Goal: Check status: Check status

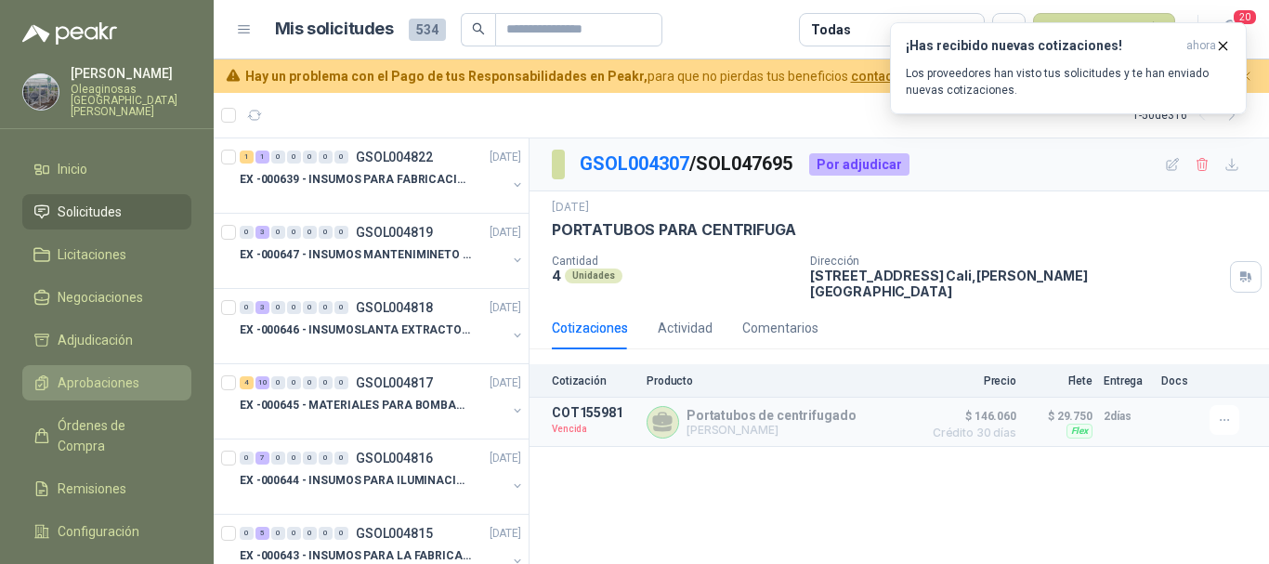
click at [131, 373] on span "Aprobaciones" at bounding box center [99, 383] width 82 height 20
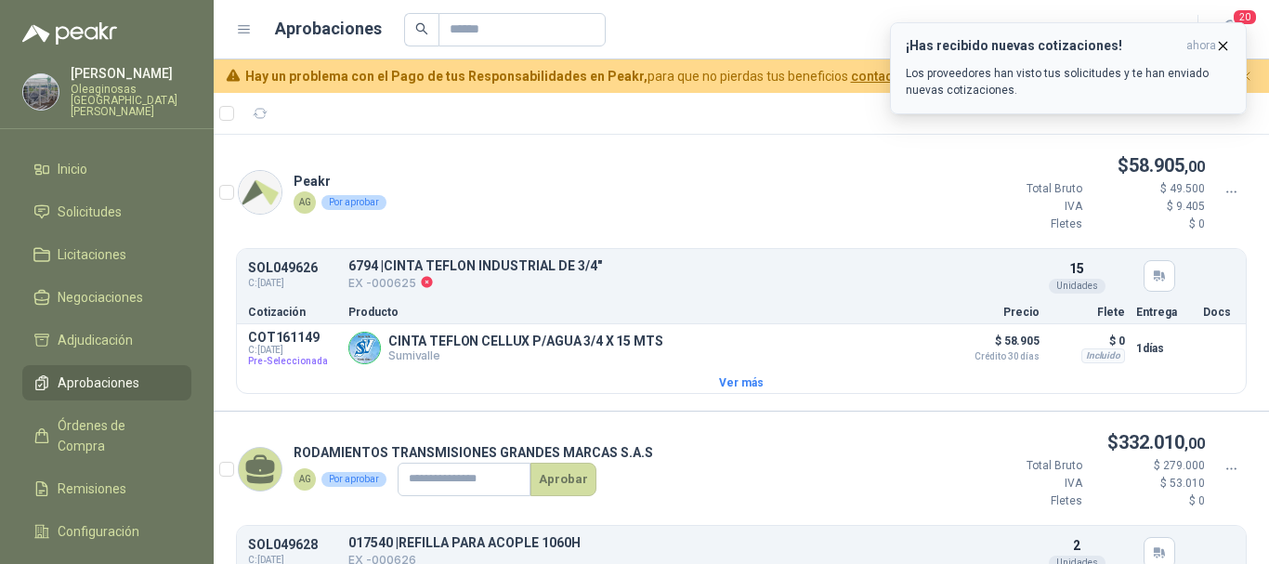
click at [1222, 43] on icon "button" at bounding box center [1223, 46] width 16 height 16
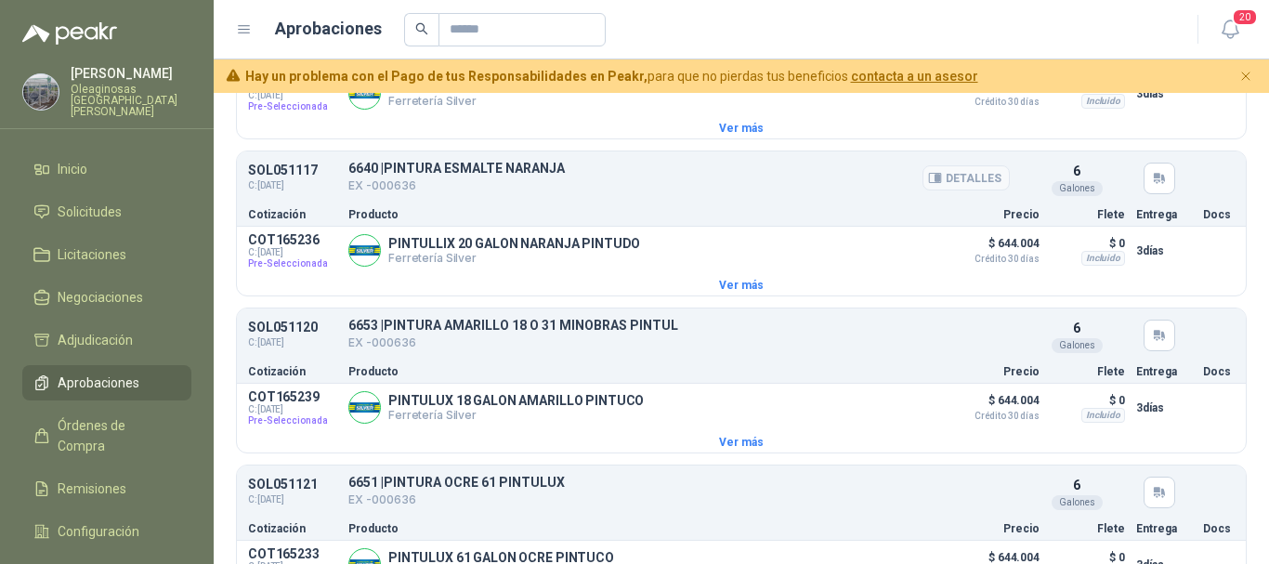
scroll to position [2787, 0]
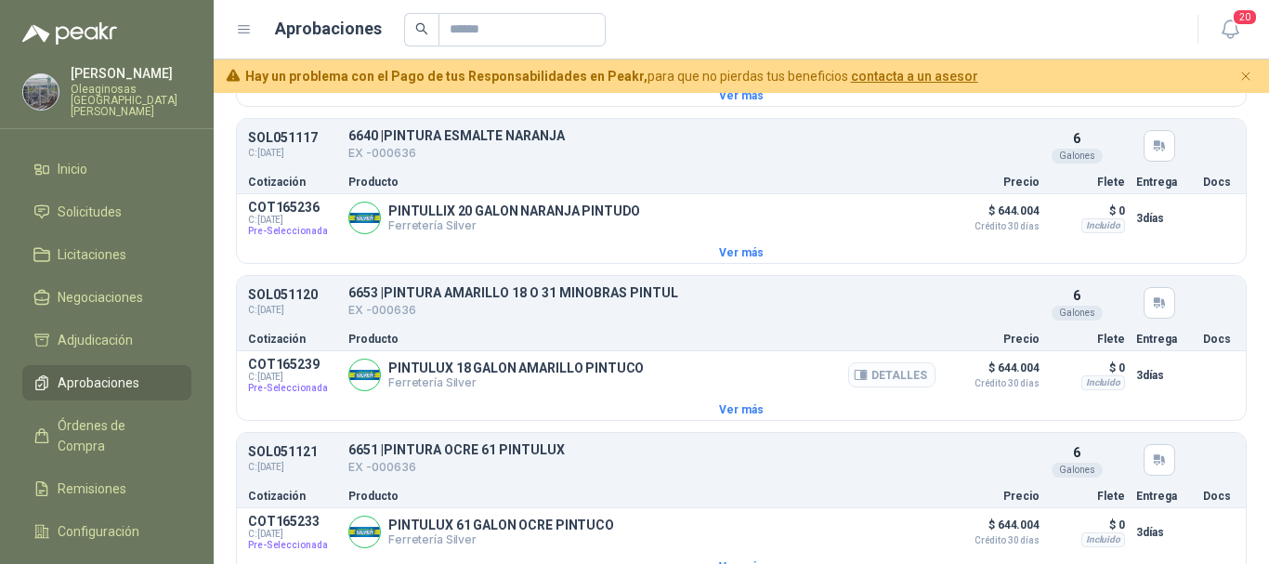
click at [891, 387] on button "Detalles" at bounding box center [891, 374] width 87 height 25
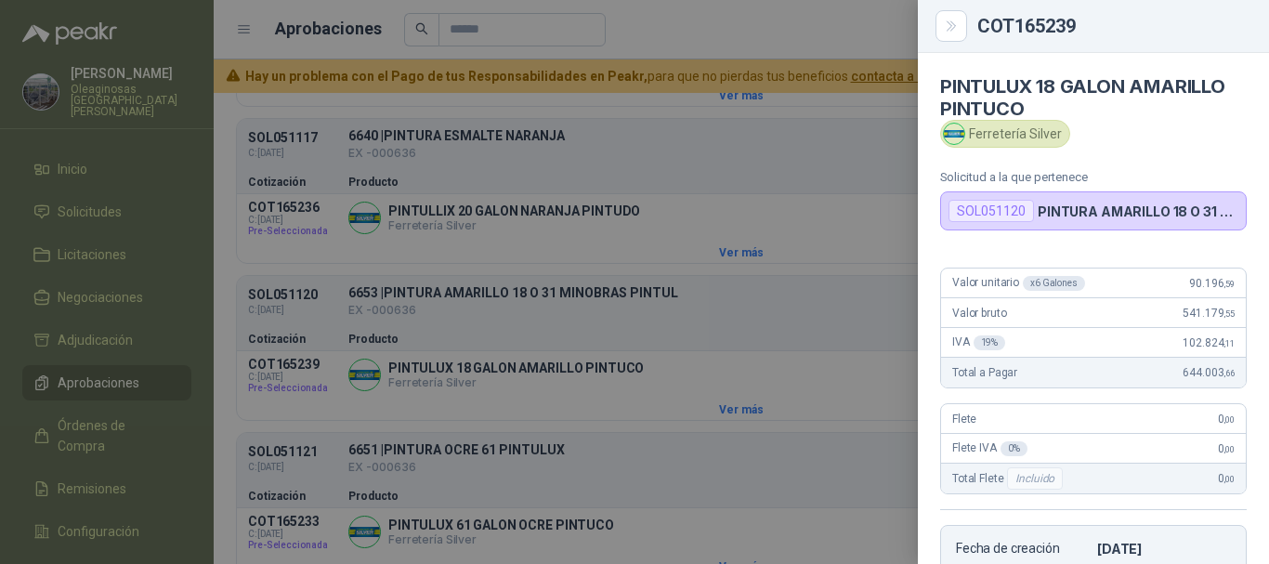
click at [660, 30] on div at bounding box center [634, 282] width 1269 height 564
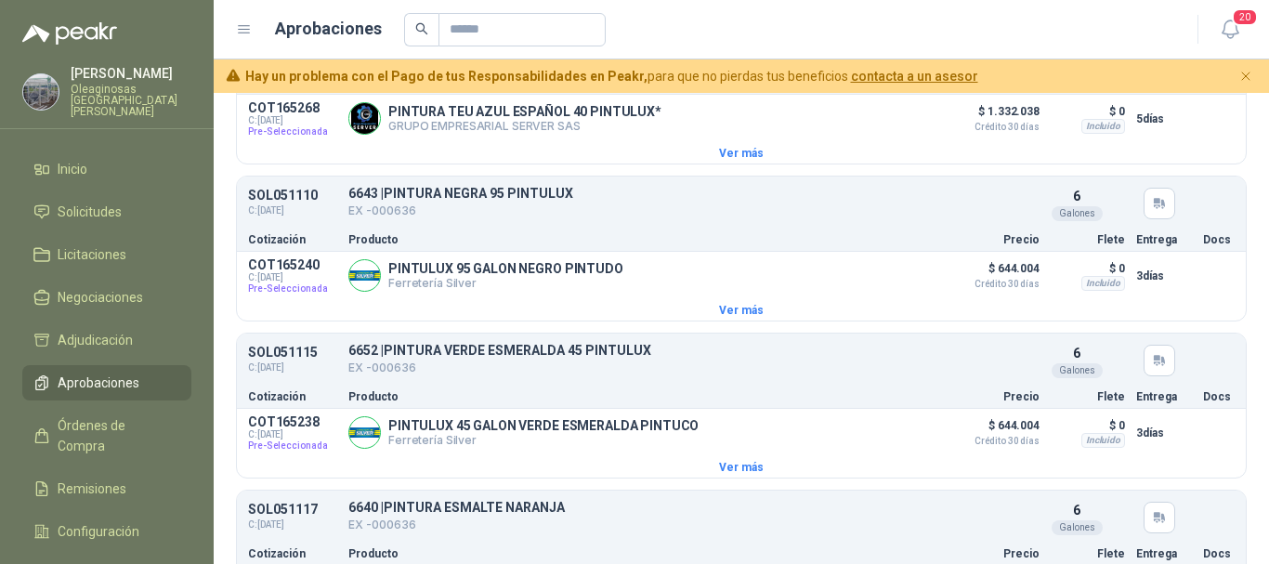
scroll to position [2323, 0]
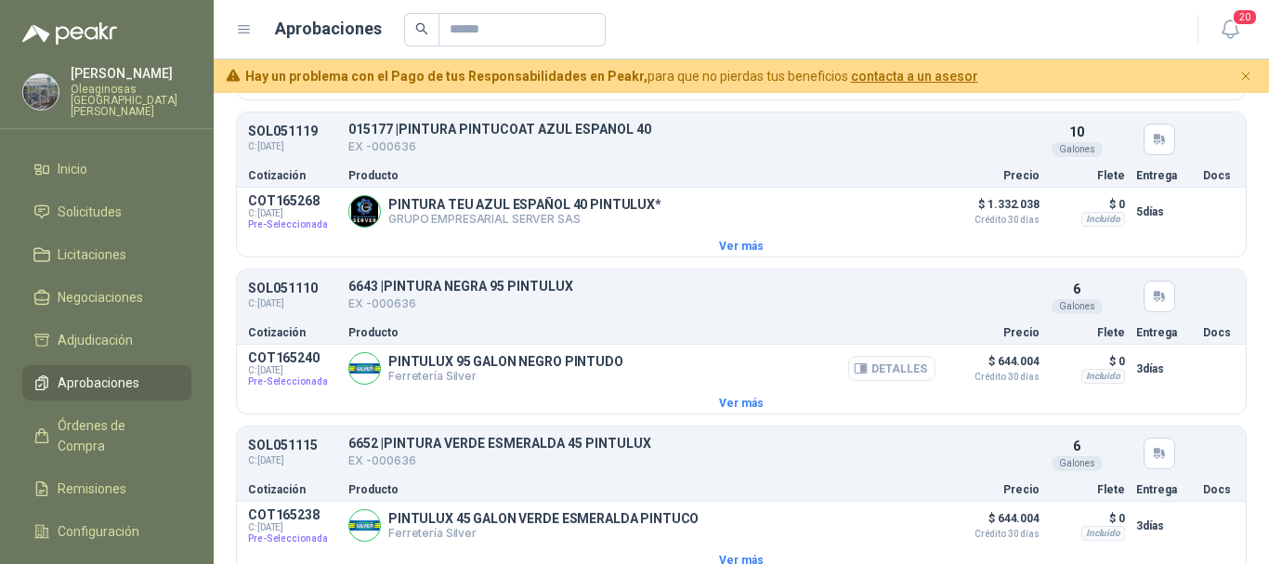
click at [894, 381] on button "Detalles" at bounding box center [891, 368] width 87 height 25
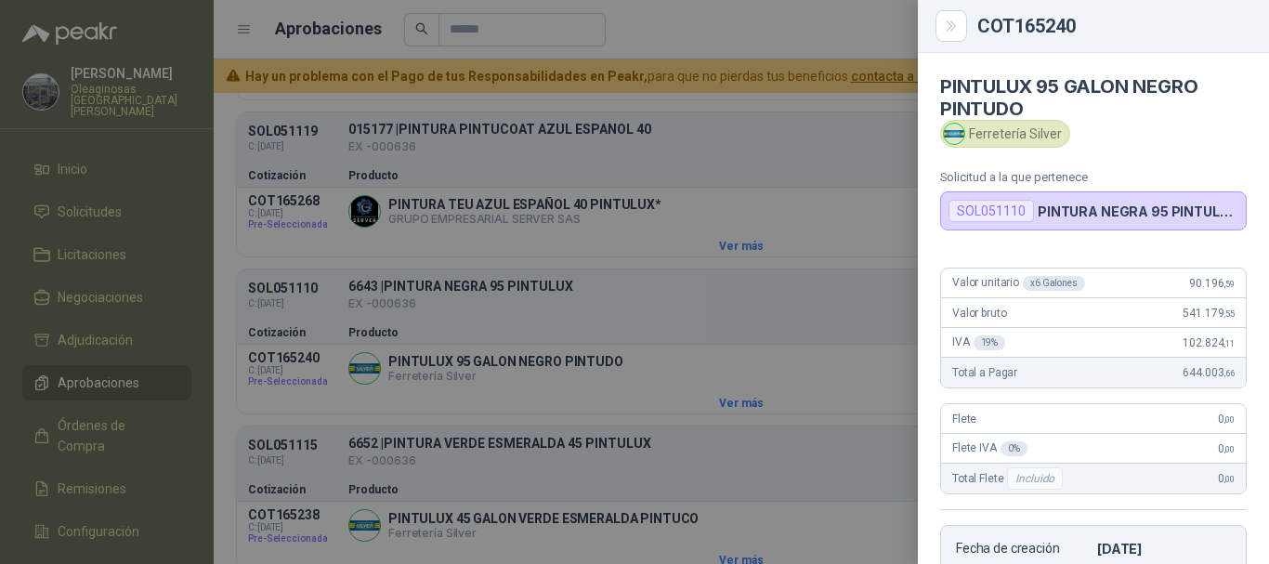
click at [725, 33] on div at bounding box center [634, 282] width 1269 height 564
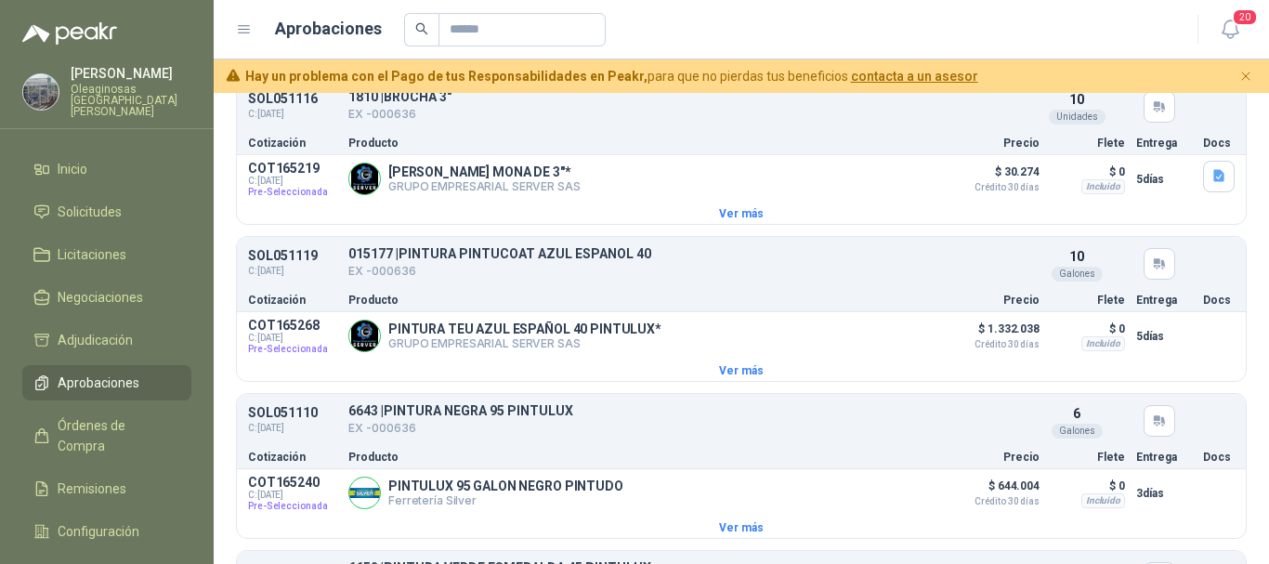
scroll to position [2230, 0]
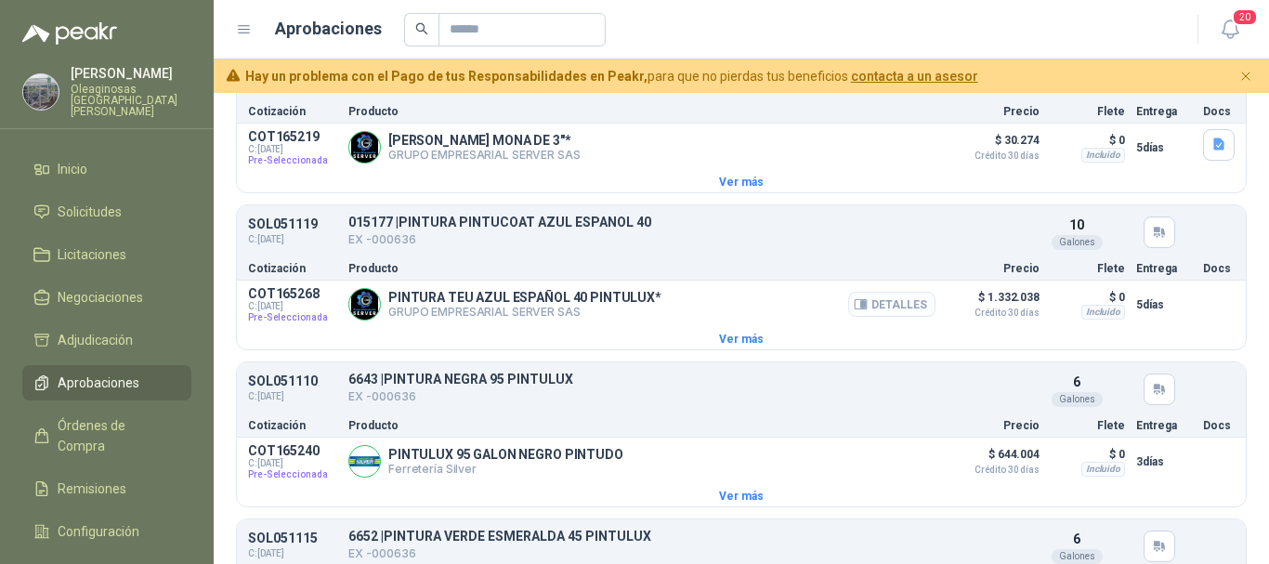
click at [891, 317] on button "Detalles" at bounding box center [891, 304] width 87 height 25
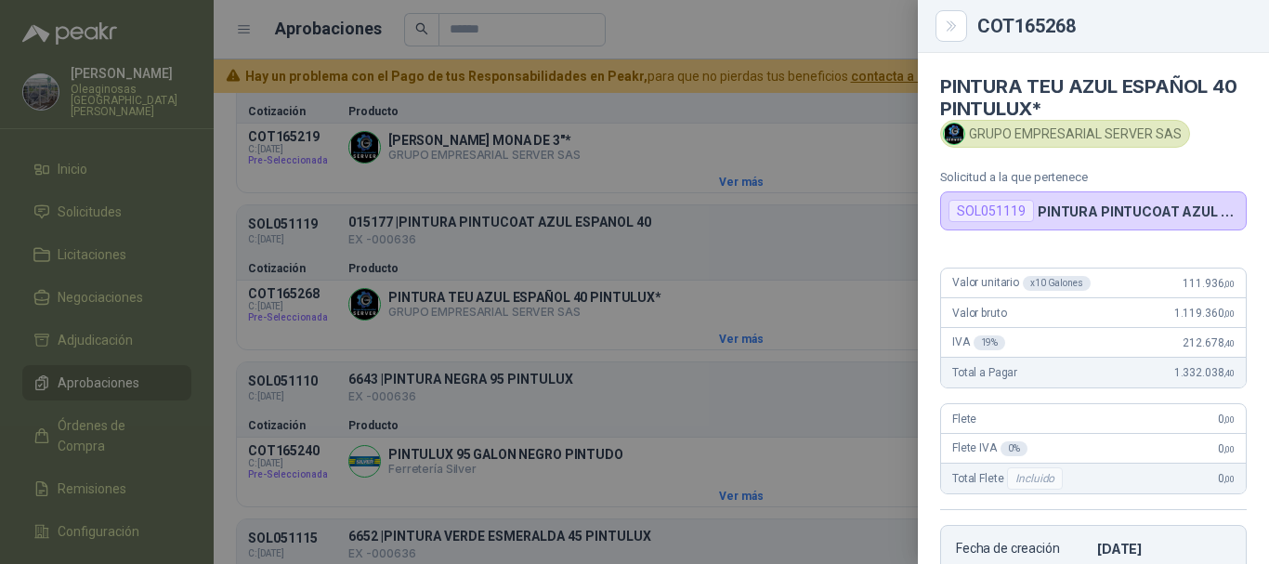
click at [657, 33] on div at bounding box center [634, 282] width 1269 height 564
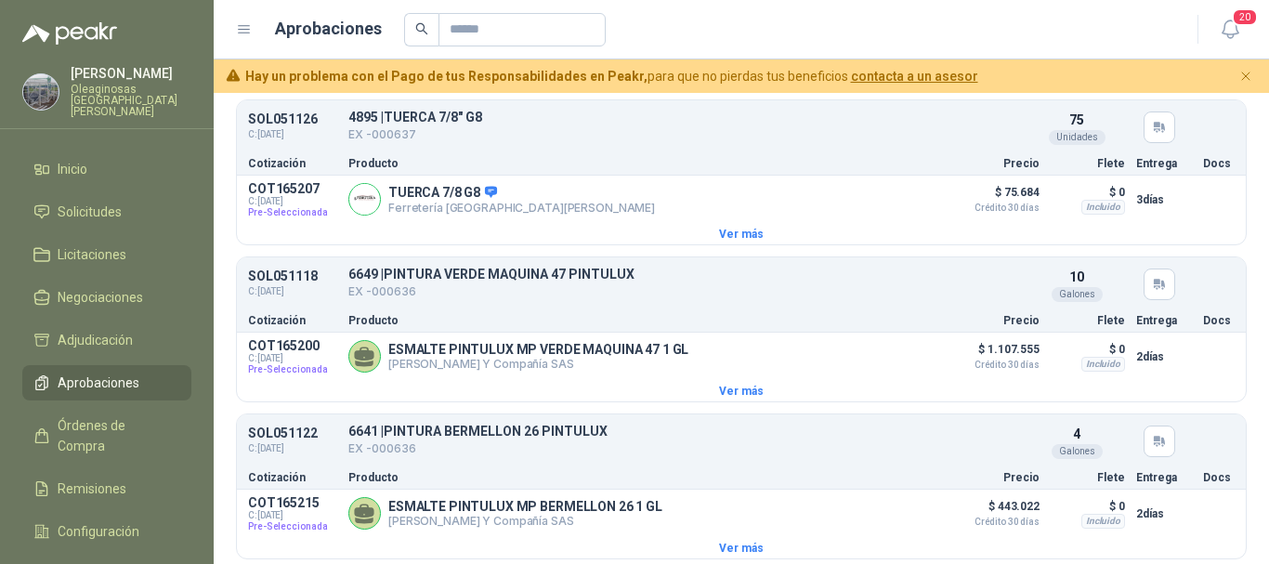
scroll to position [3623, 0]
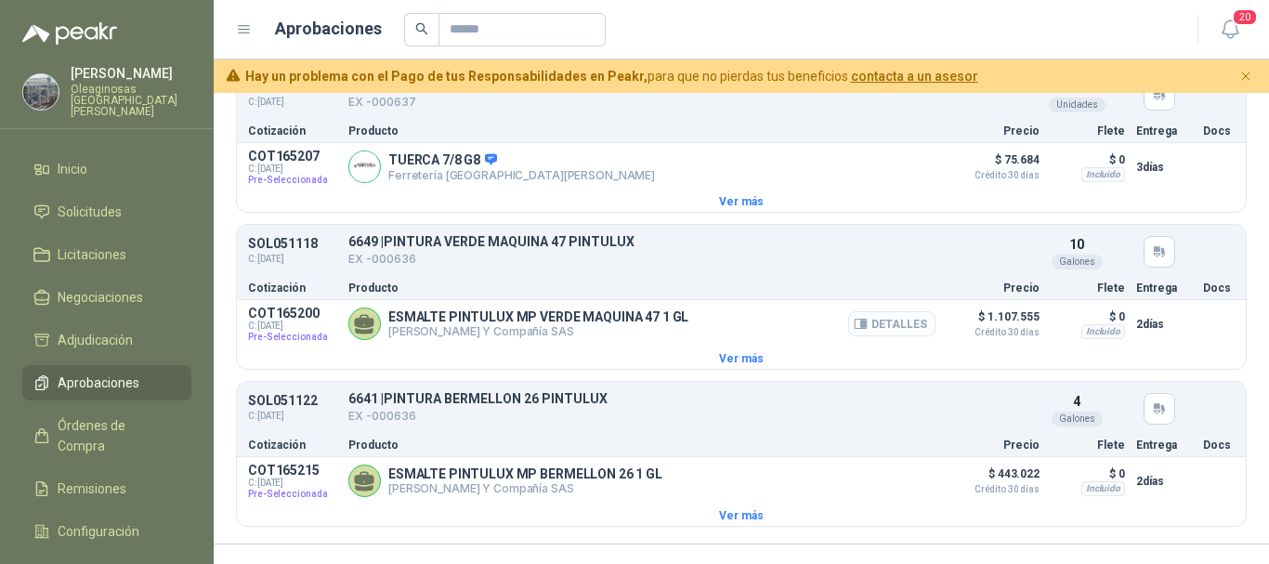
click at [884, 336] on button "Detalles" at bounding box center [891, 323] width 87 height 25
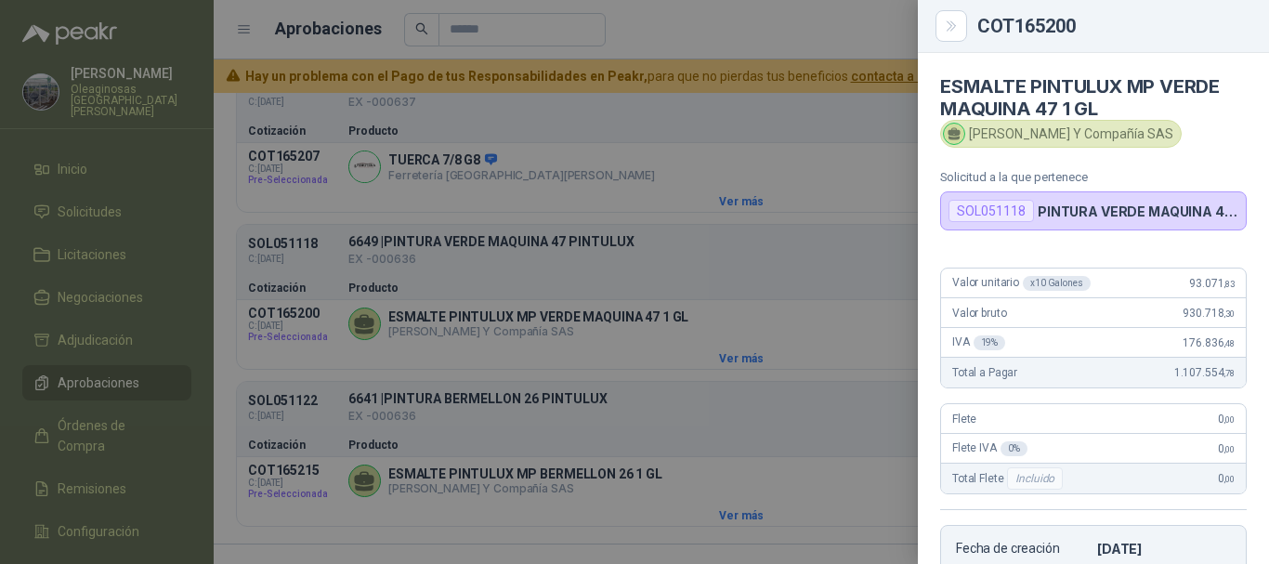
click at [622, 111] on div at bounding box center [634, 282] width 1269 height 564
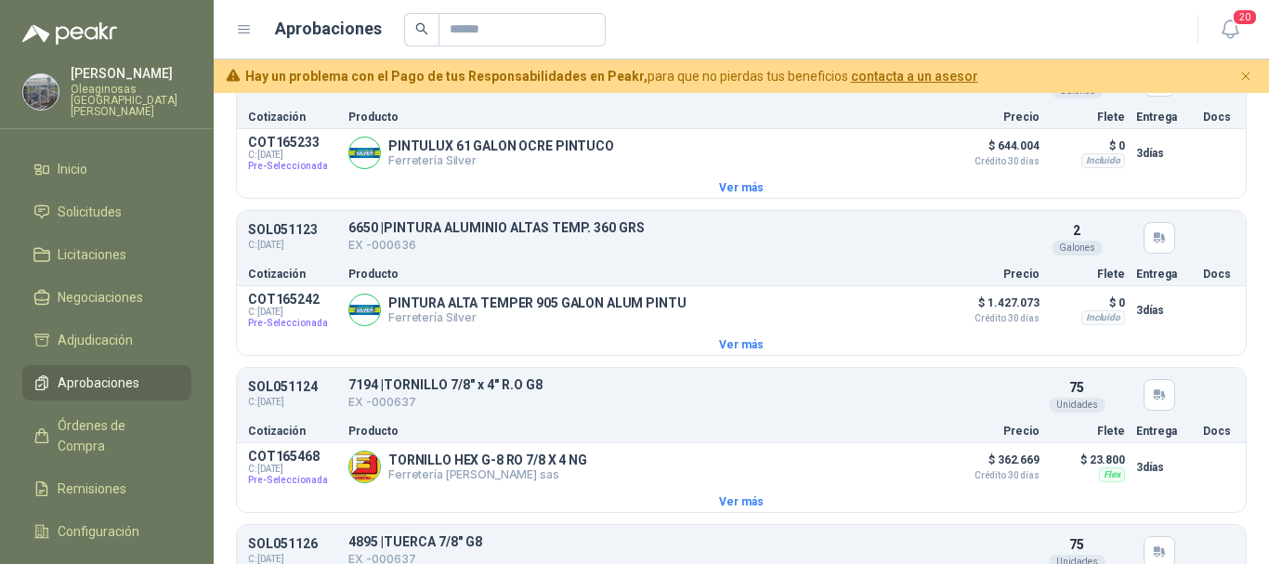
scroll to position [3134, 0]
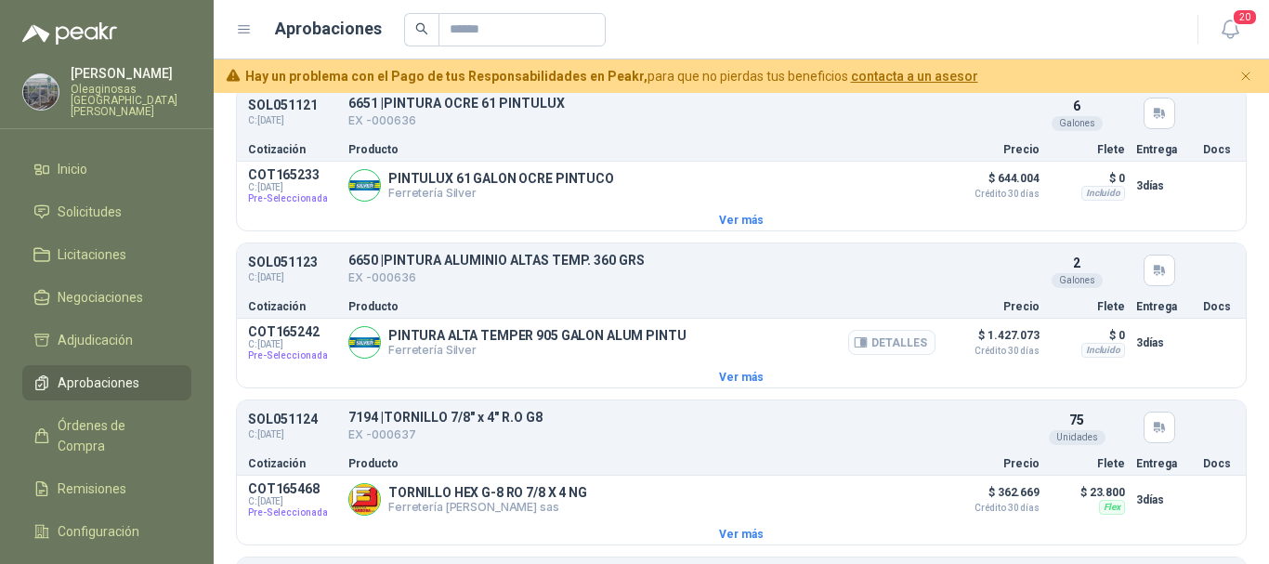
click at [892, 355] on button "Detalles" at bounding box center [891, 342] width 87 height 25
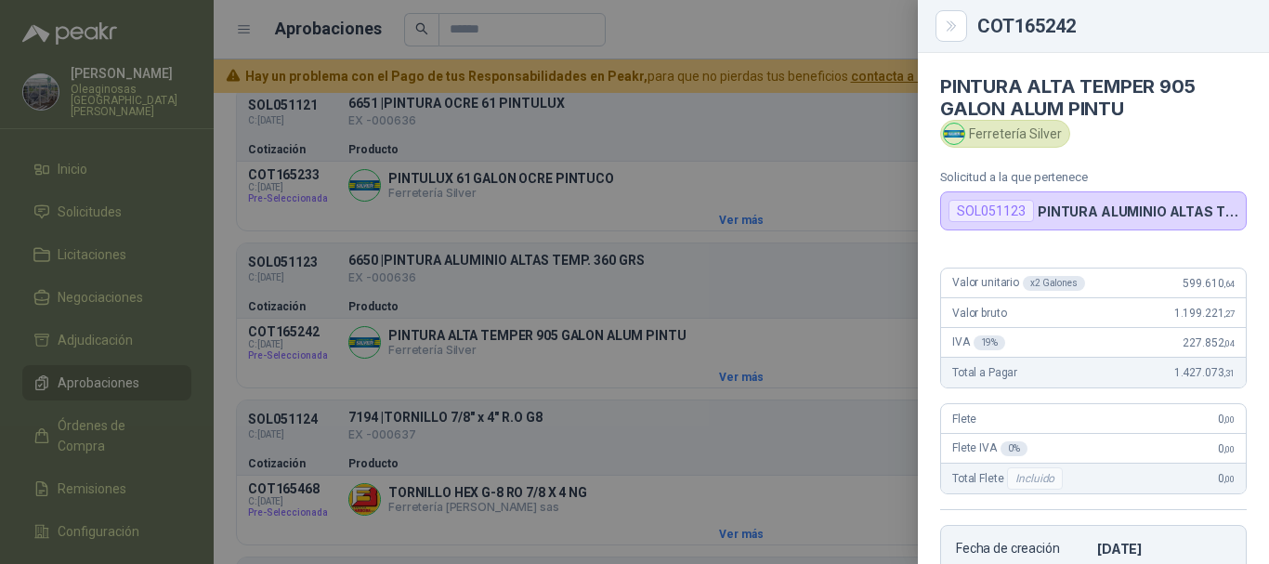
click at [664, 128] on div at bounding box center [634, 282] width 1269 height 564
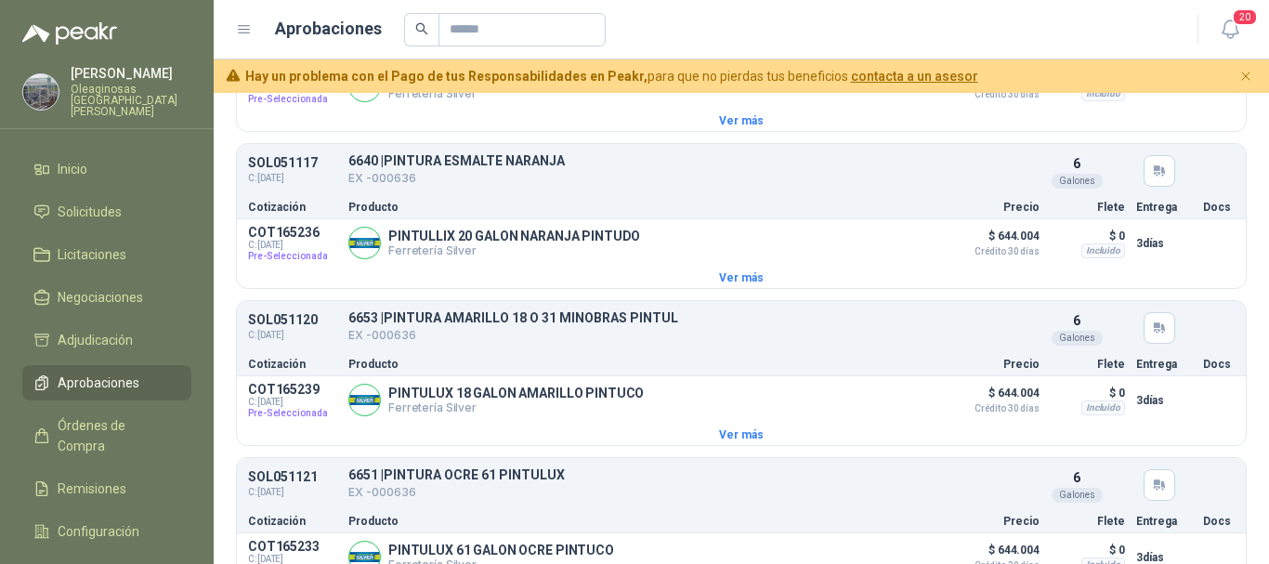
scroll to position [2669, 0]
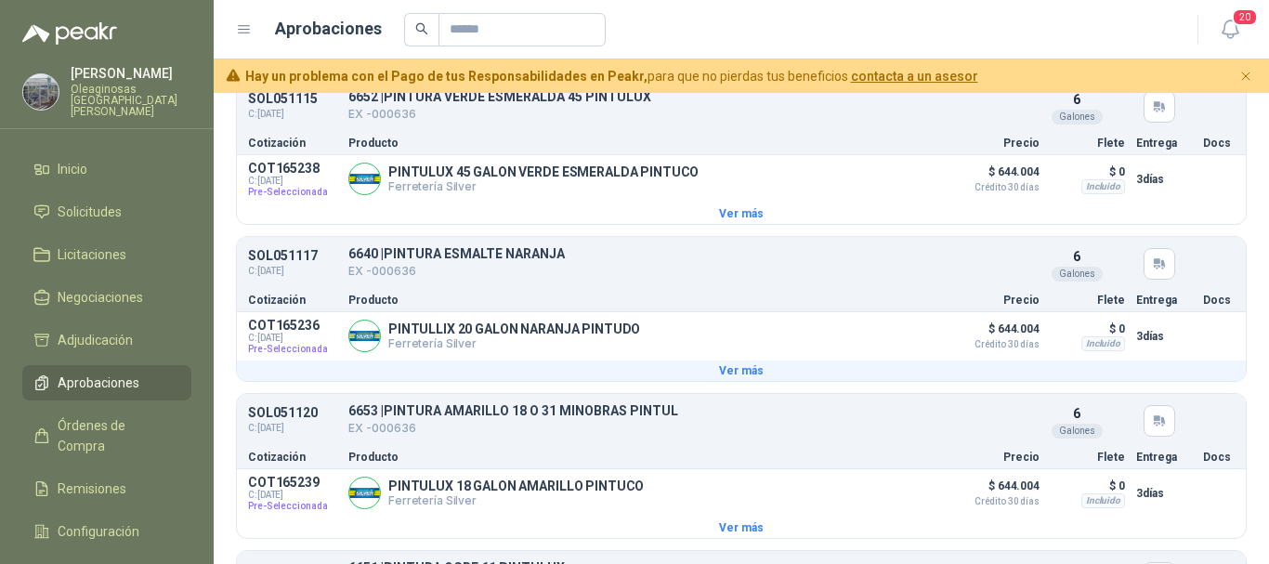
click at [742, 381] on button "Ver más" at bounding box center [741, 370] width 1009 height 20
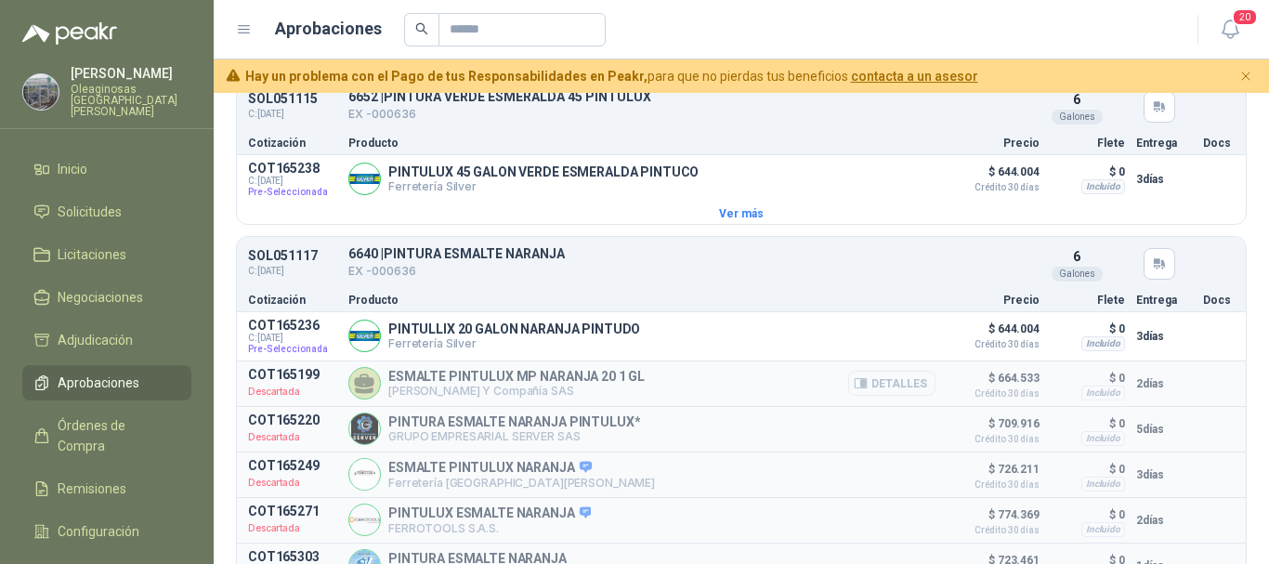
click at [889, 396] on button "Detalles" at bounding box center [891, 383] width 87 height 25
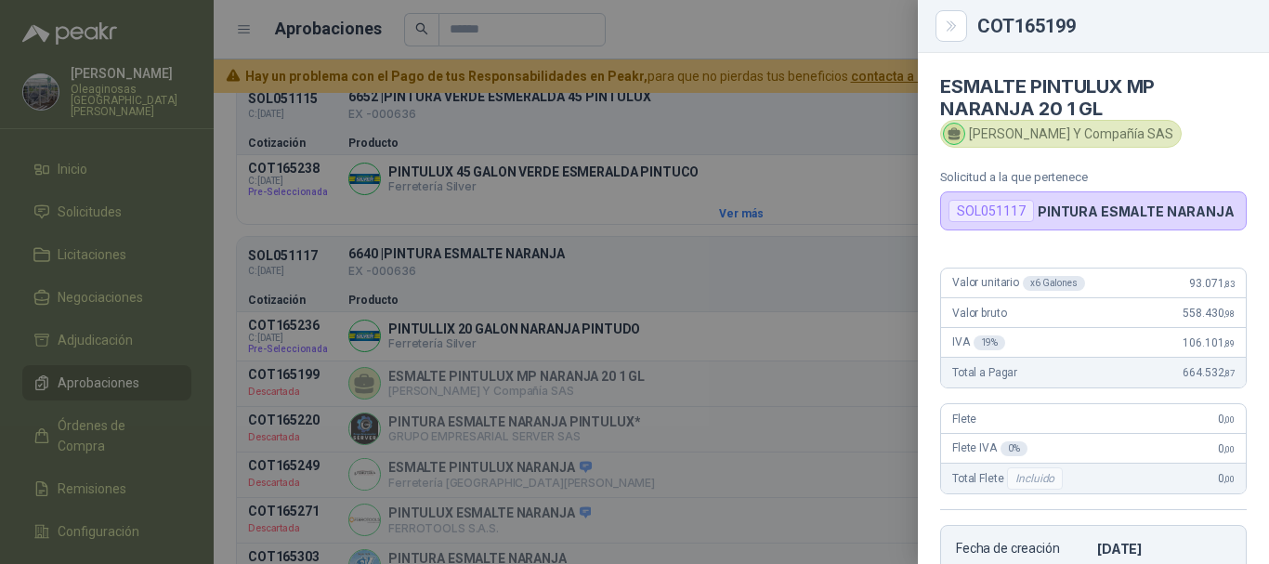
click at [832, 116] on div at bounding box center [634, 282] width 1269 height 564
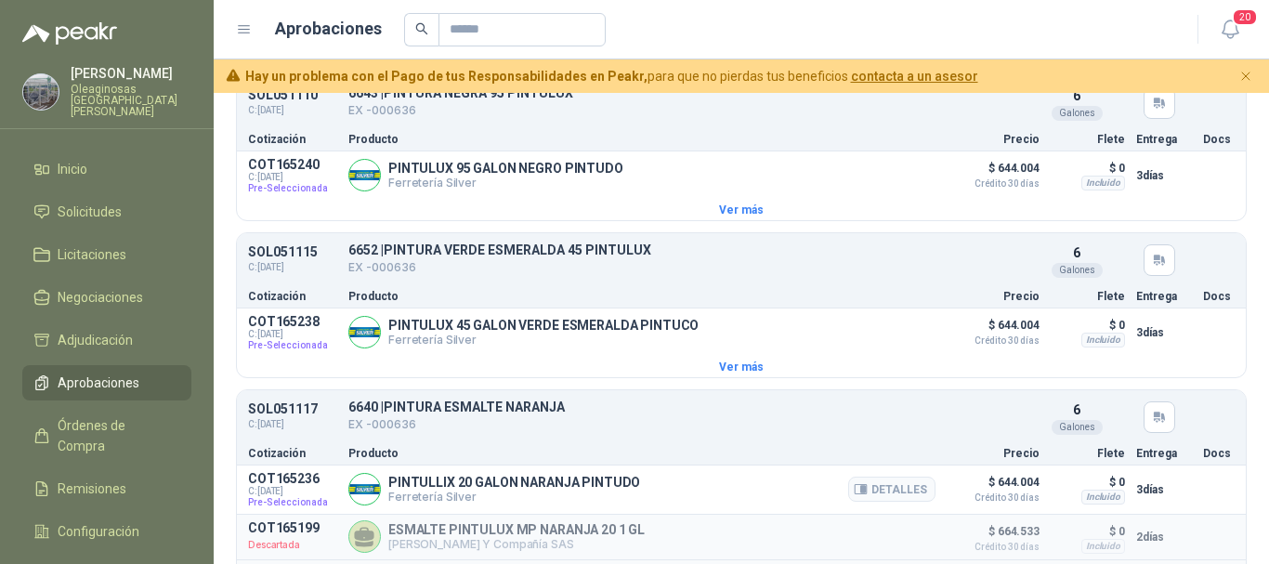
scroll to position [2483, 0]
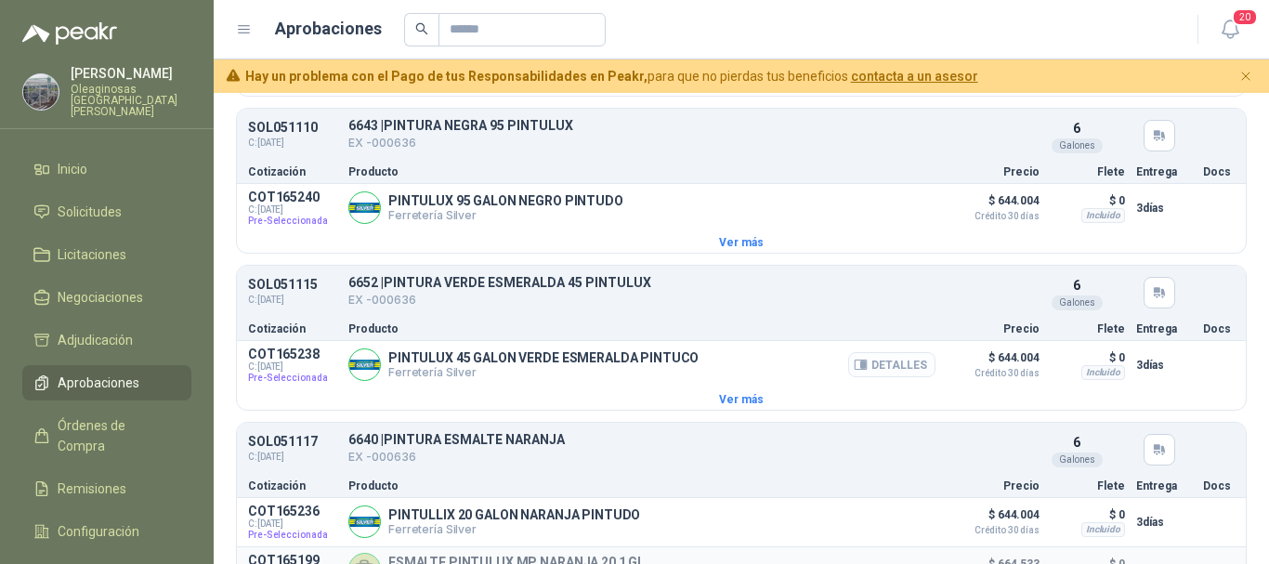
click at [880, 374] on button "Detalles" at bounding box center [891, 364] width 87 height 25
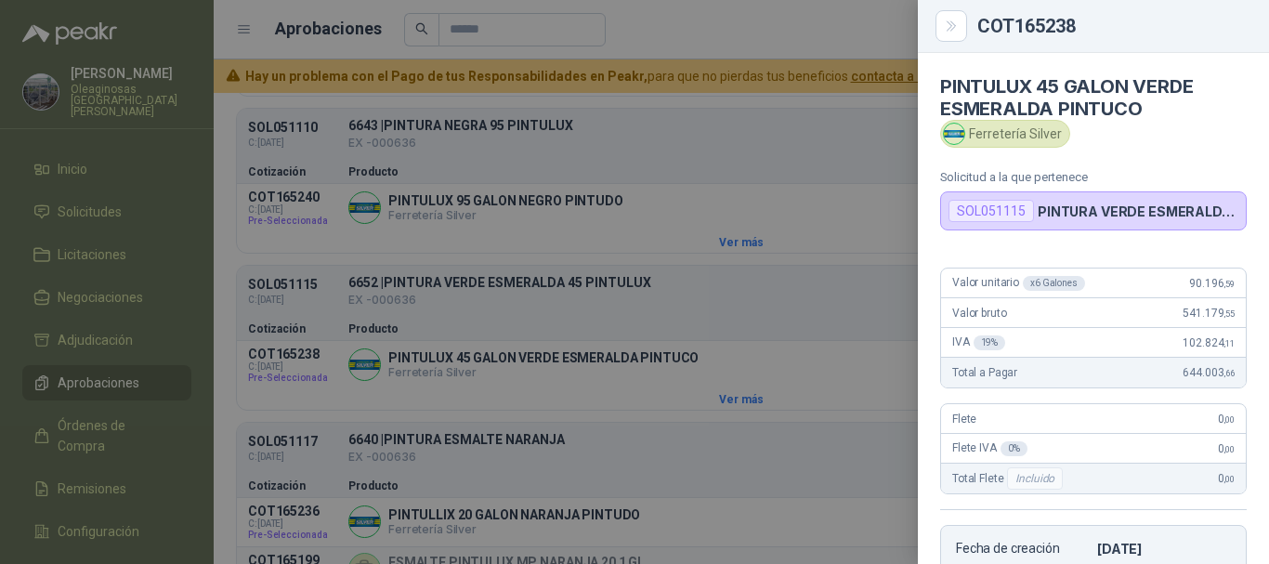
click at [760, 16] on div at bounding box center [634, 282] width 1269 height 564
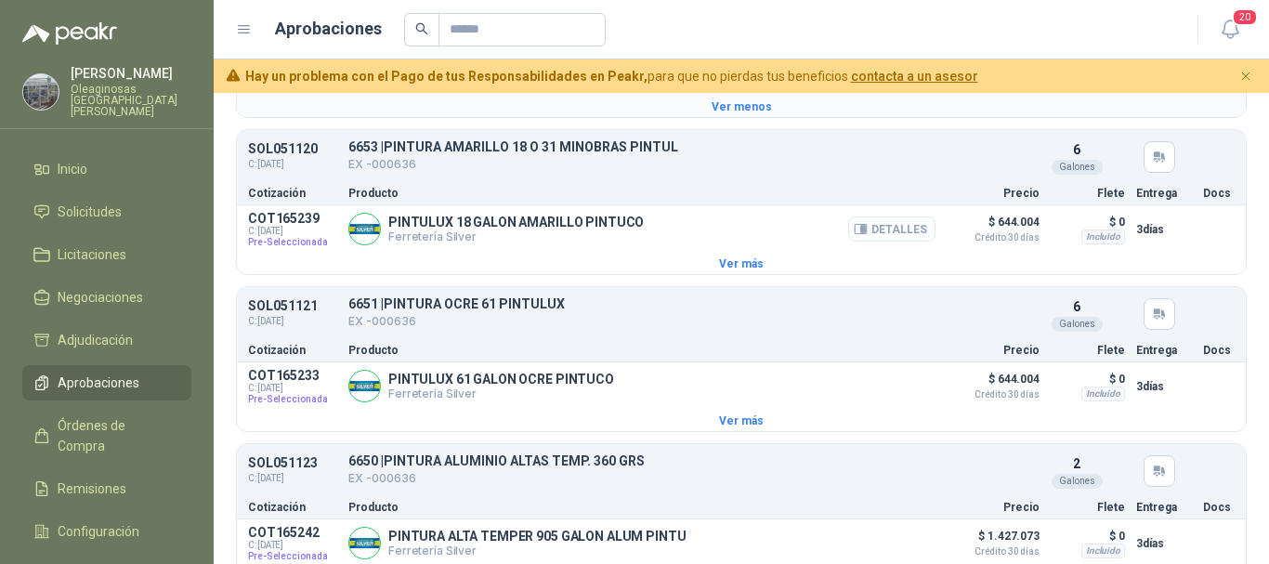
scroll to position [3345, 0]
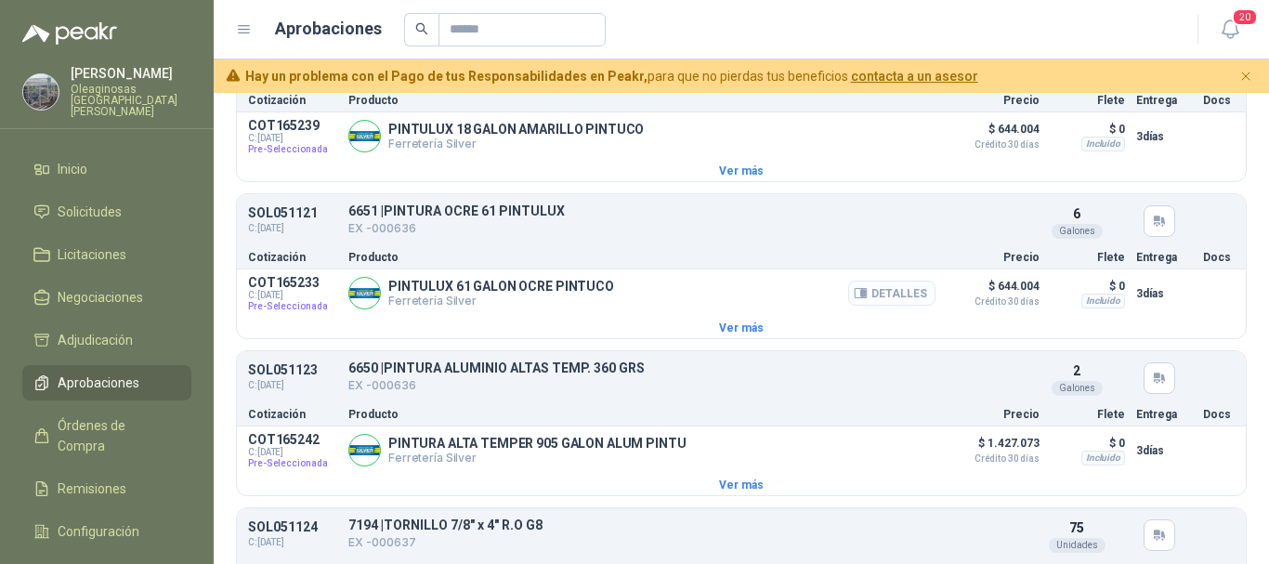
click at [891, 306] on button "Detalles" at bounding box center [891, 293] width 87 height 25
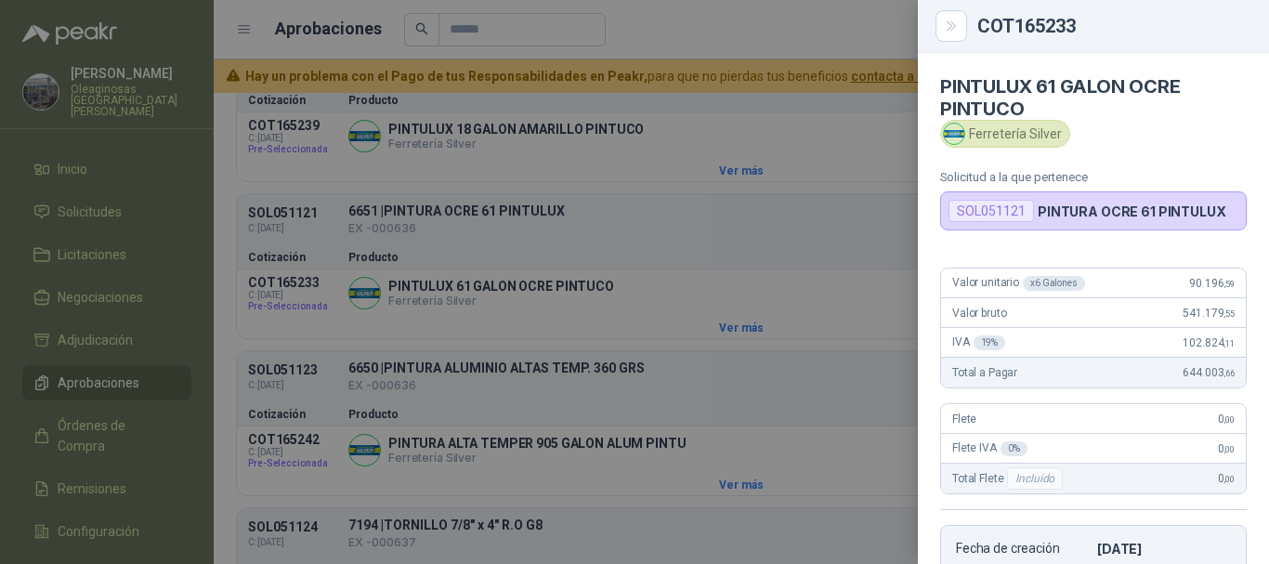
click at [723, 37] on div at bounding box center [634, 282] width 1269 height 564
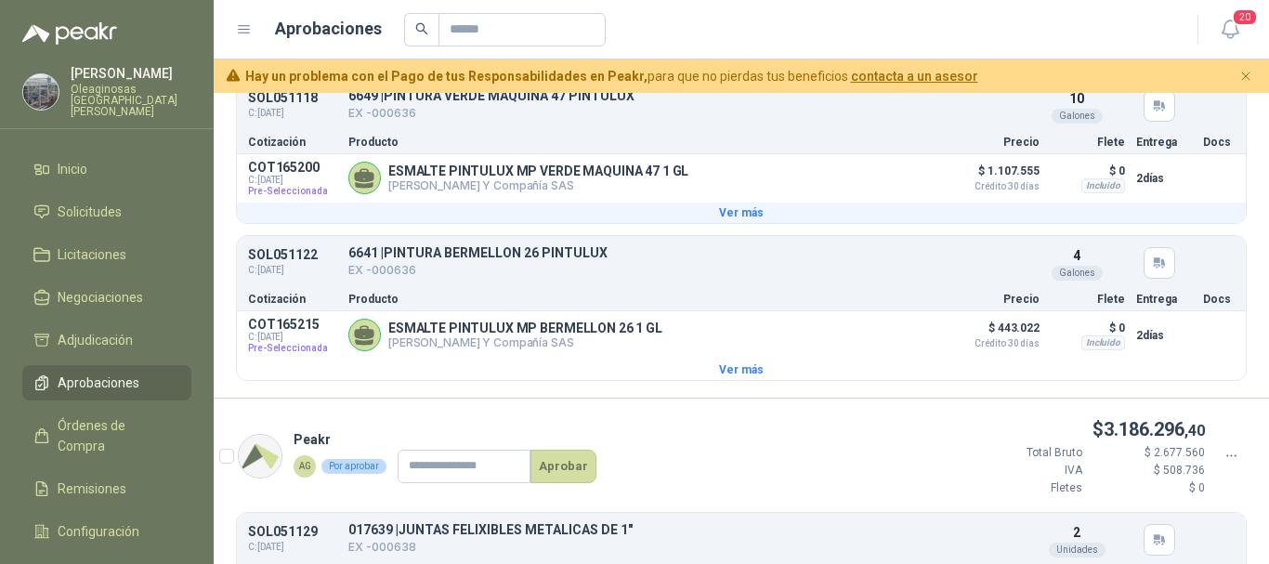
scroll to position [4181, 0]
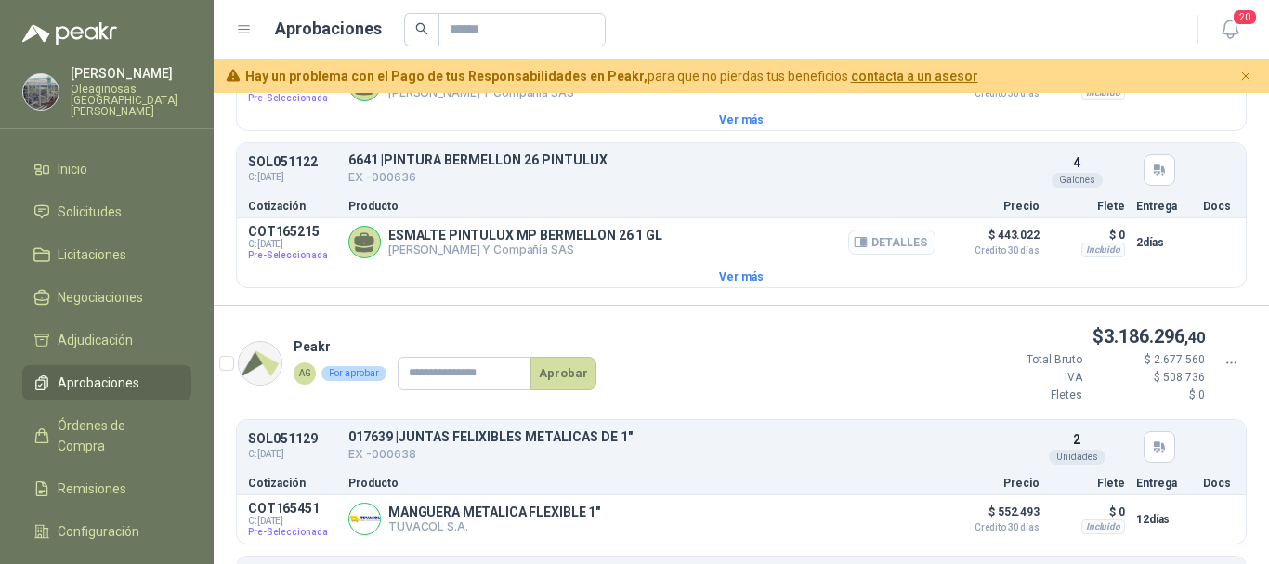
click at [895, 255] on button "Detalles" at bounding box center [891, 241] width 87 height 25
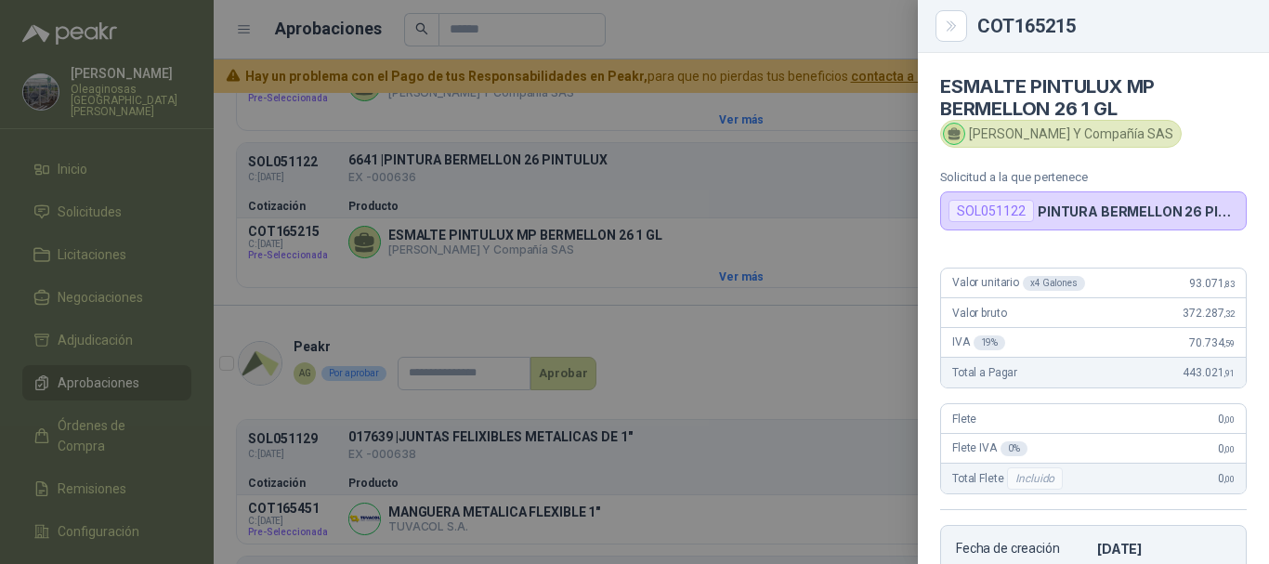
click at [778, 20] on div at bounding box center [634, 282] width 1269 height 564
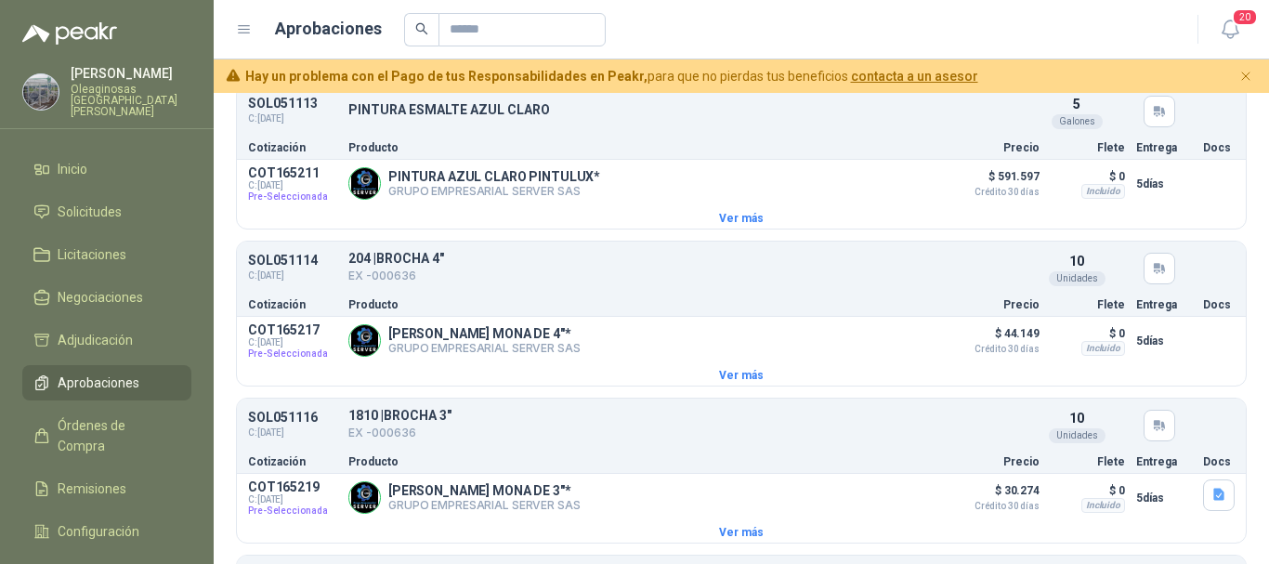
scroll to position [1787, 0]
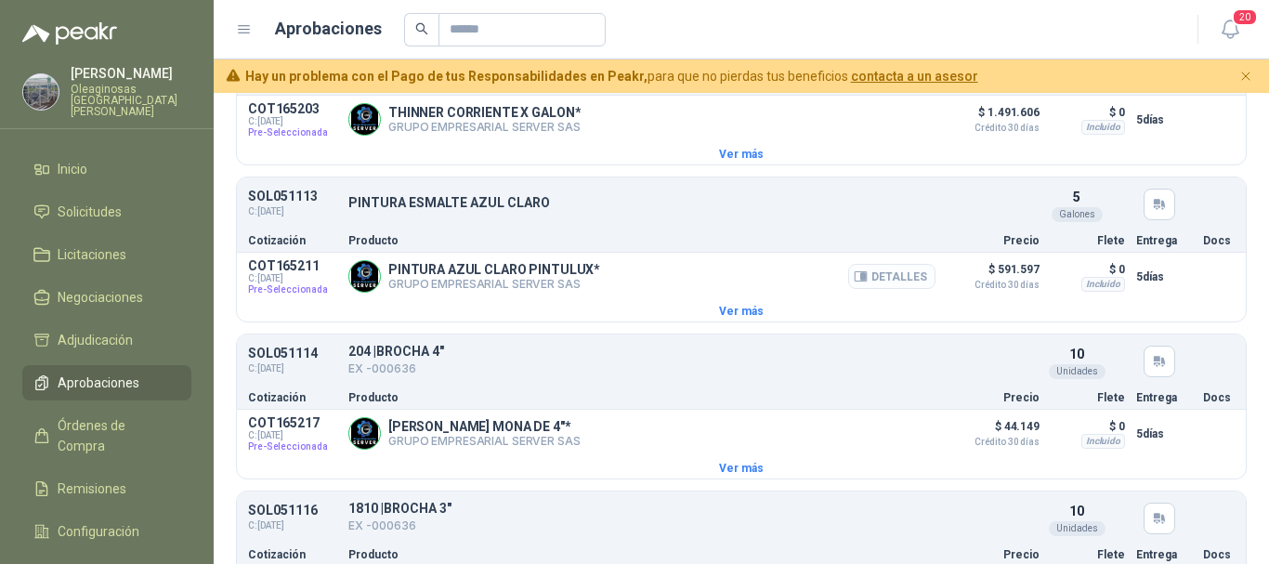
click at [889, 286] on button "Detalles" at bounding box center [891, 276] width 87 height 25
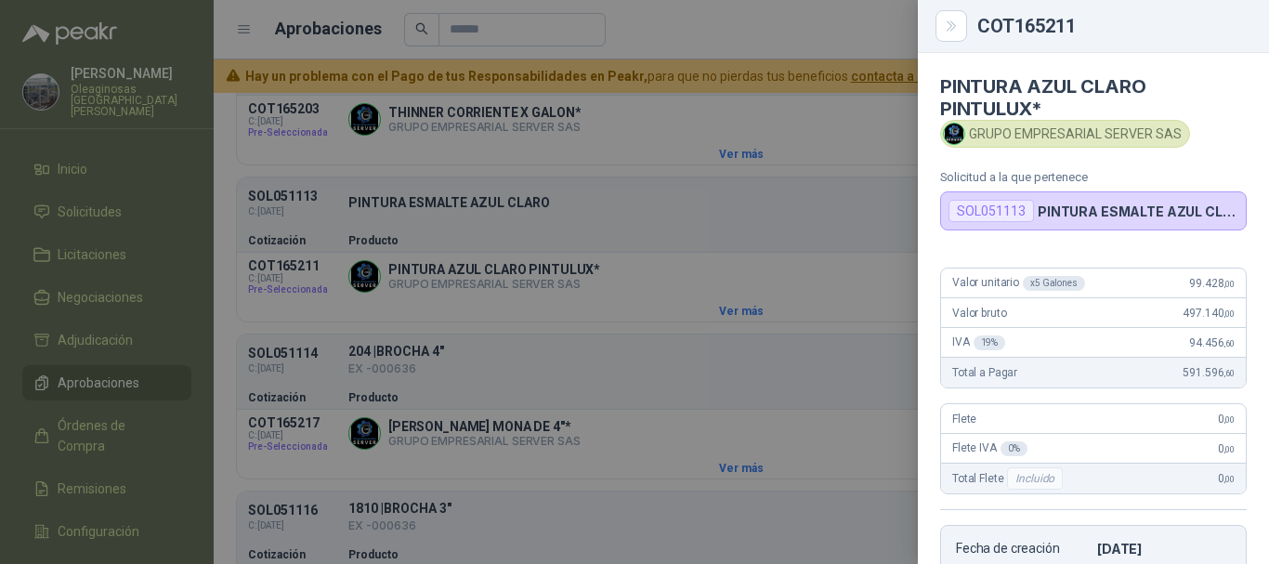
drag, startPoint x: 767, startPoint y: 34, endPoint x: 651, endPoint y: 121, distance: 144.8
click at [767, 34] on div at bounding box center [634, 282] width 1269 height 564
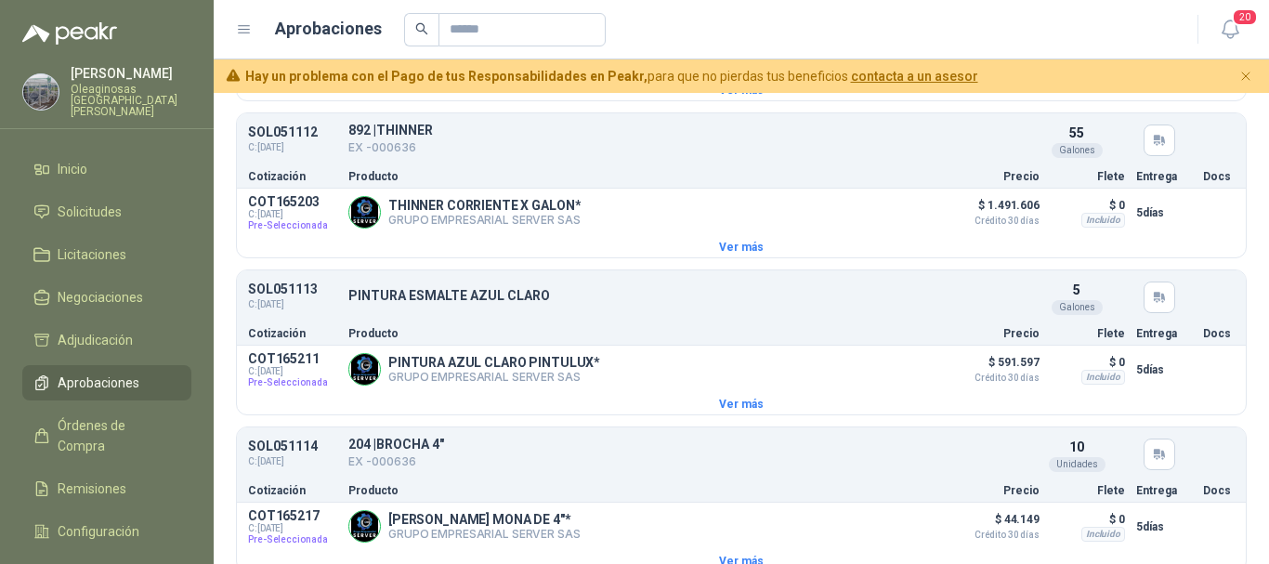
scroll to position [1601, 0]
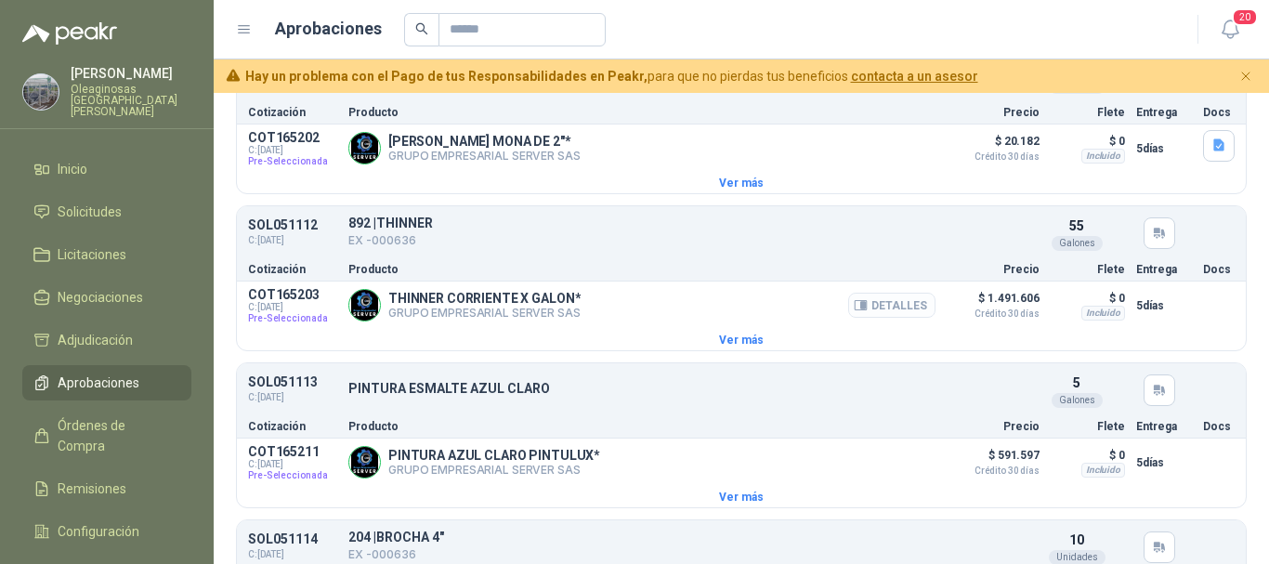
click at [893, 309] on button "Detalles" at bounding box center [891, 305] width 87 height 25
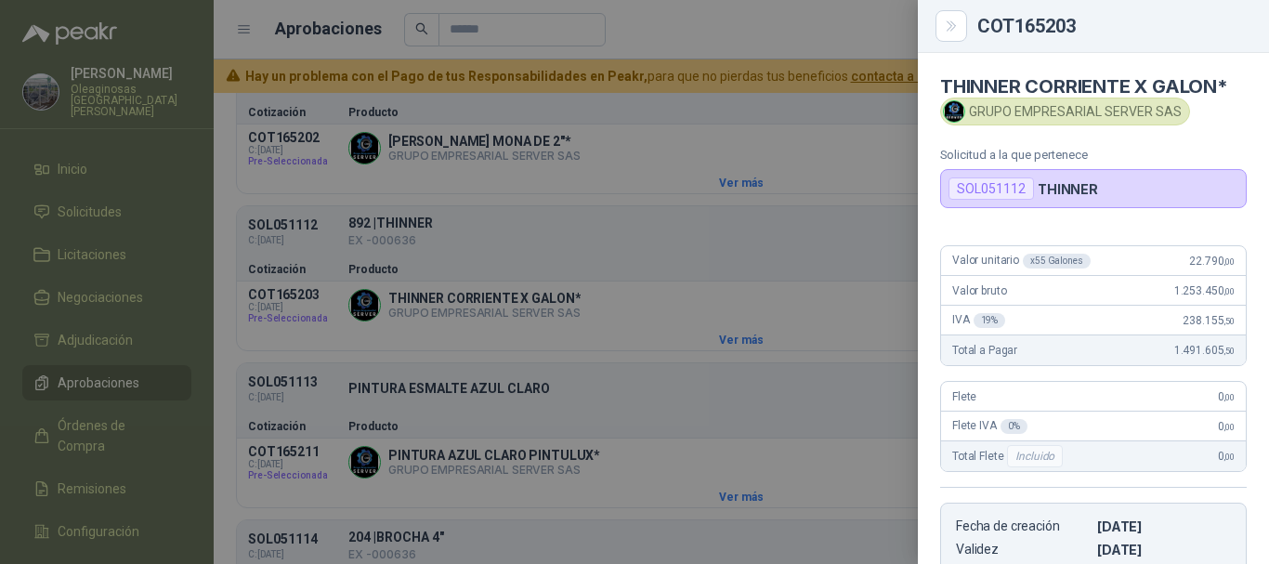
click at [708, 27] on div at bounding box center [634, 282] width 1269 height 564
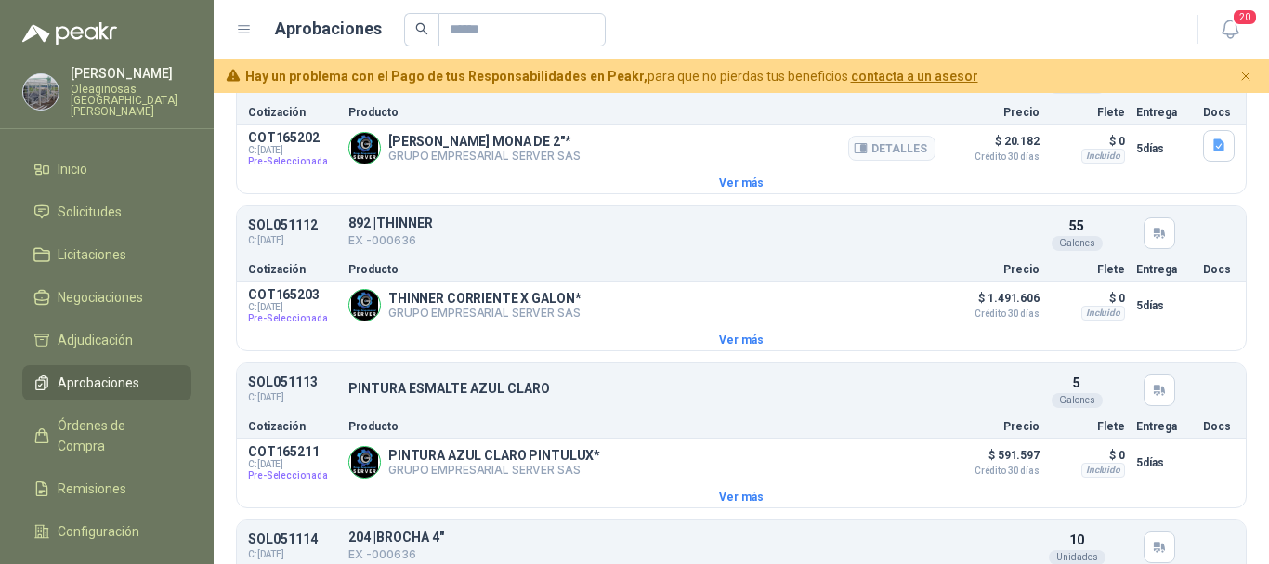
scroll to position [1508, 0]
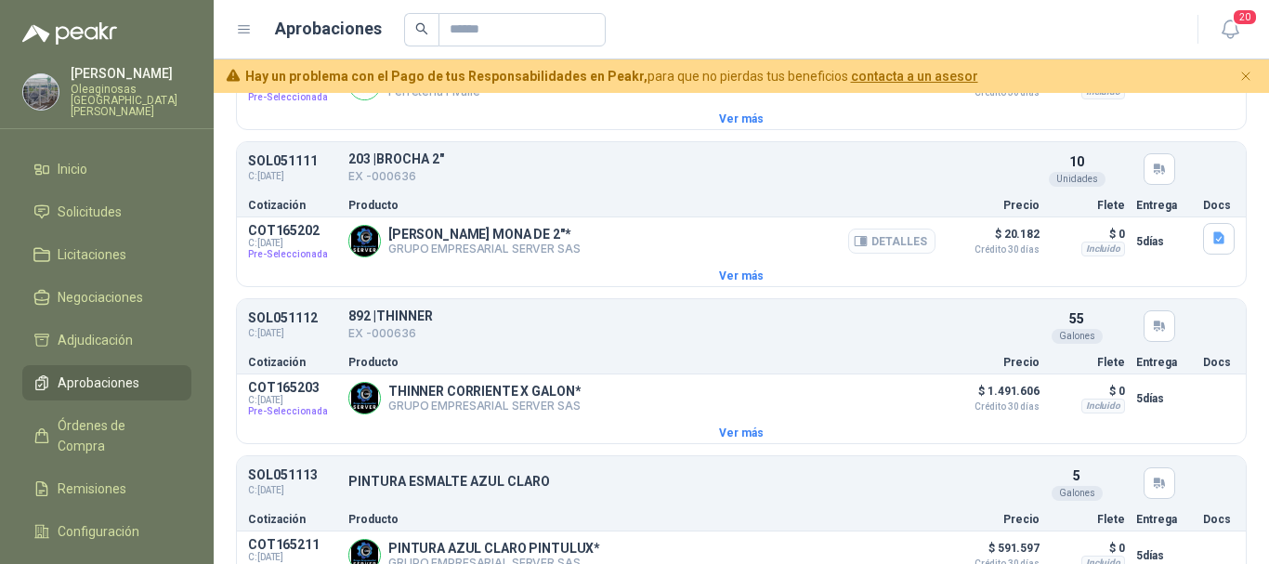
click at [895, 245] on button "Detalles" at bounding box center [891, 241] width 87 height 25
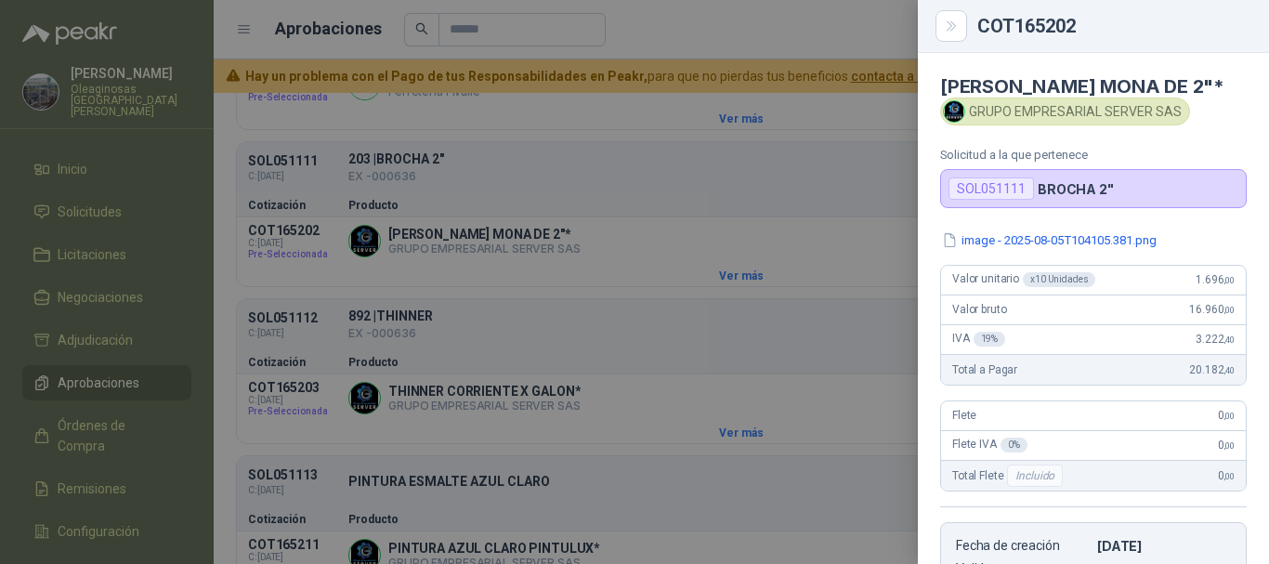
drag, startPoint x: 679, startPoint y: 28, endPoint x: 652, endPoint y: 56, distance: 38.8
click at [678, 29] on div at bounding box center [634, 282] width 1269 height 564
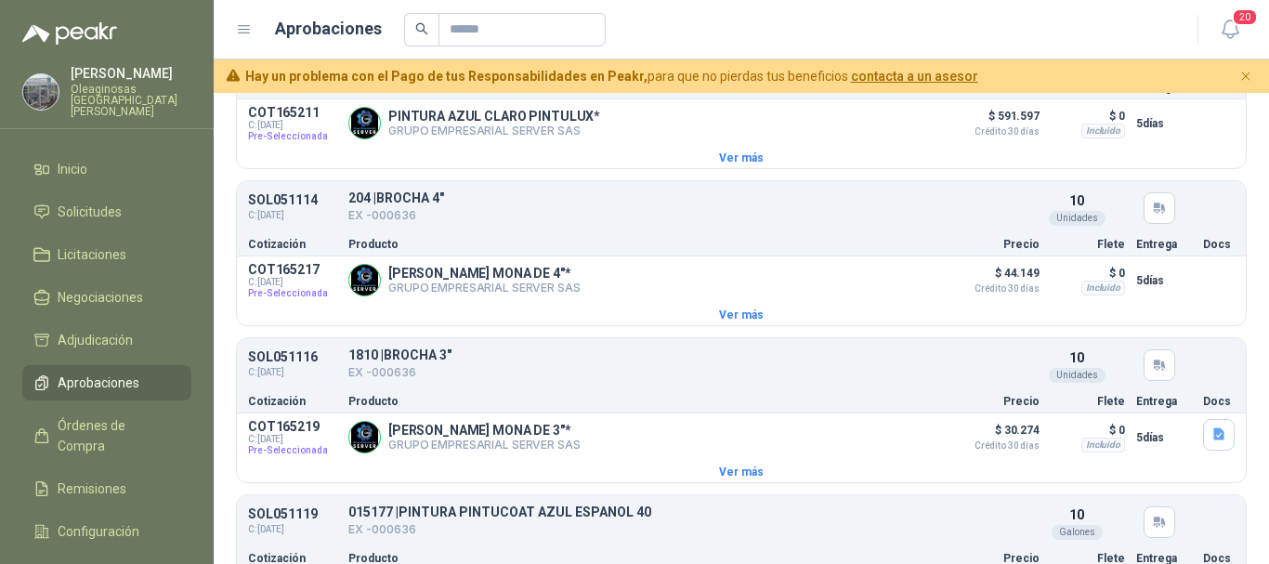
scroll to position [1972, 0]
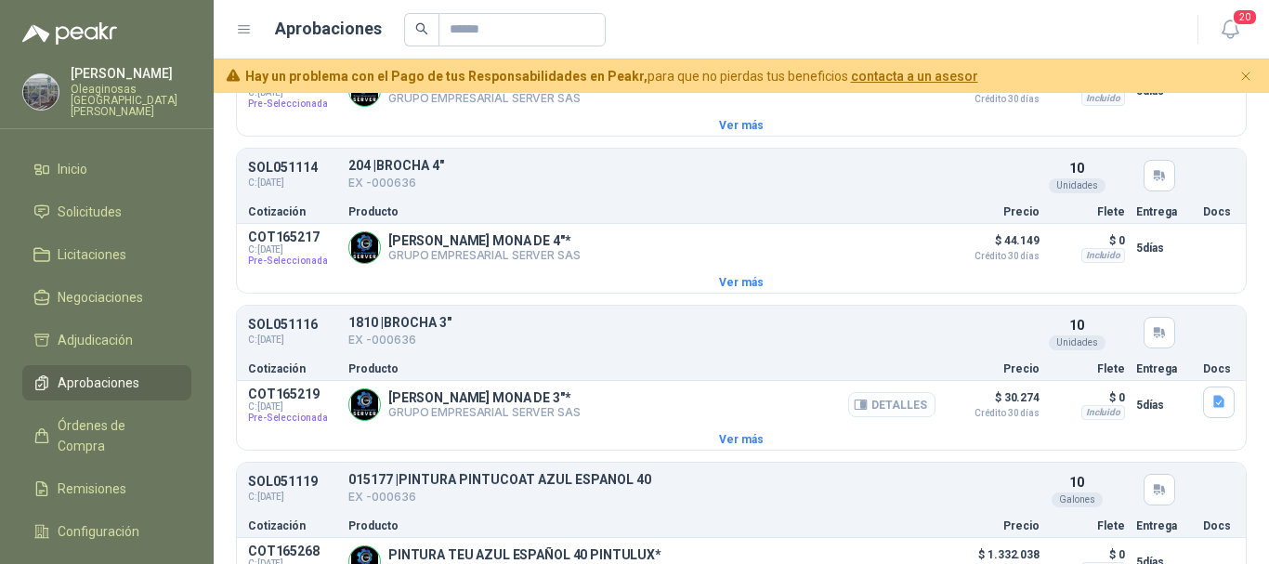
click at [889, 414] on button "Detalles" at bounding box center [891, 404] width 87 height 25
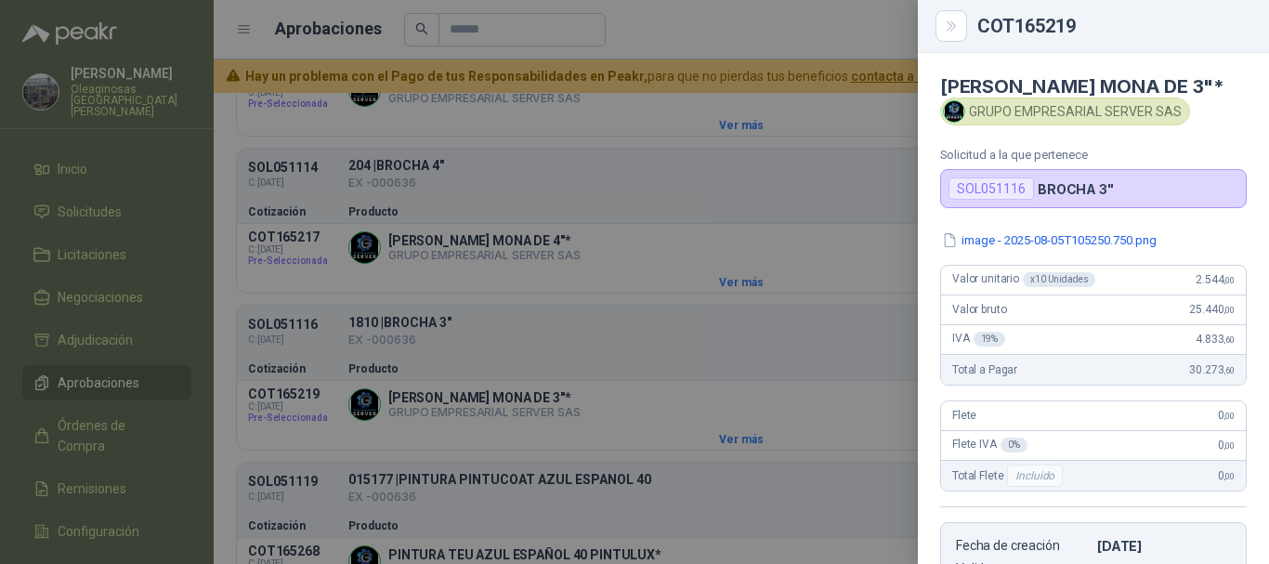
click at [636, 118] on div at bounding box center [634, 282] width 1269 height 564
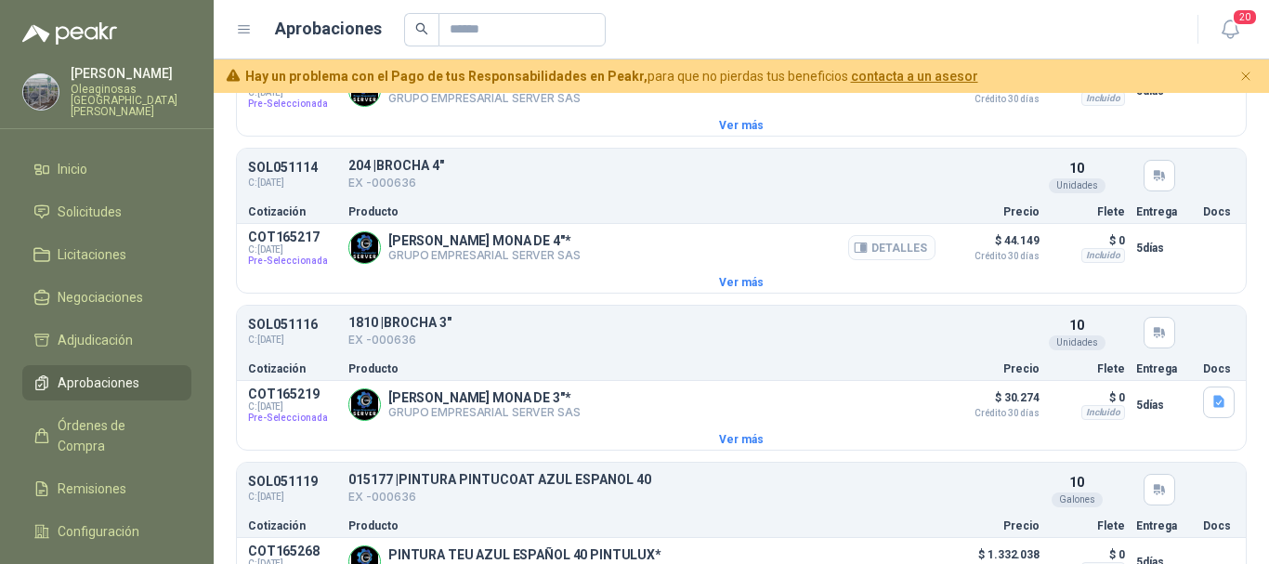
click at [891, 256] on button "Detalles" at bounding box center [891, 247] width 87 height 25
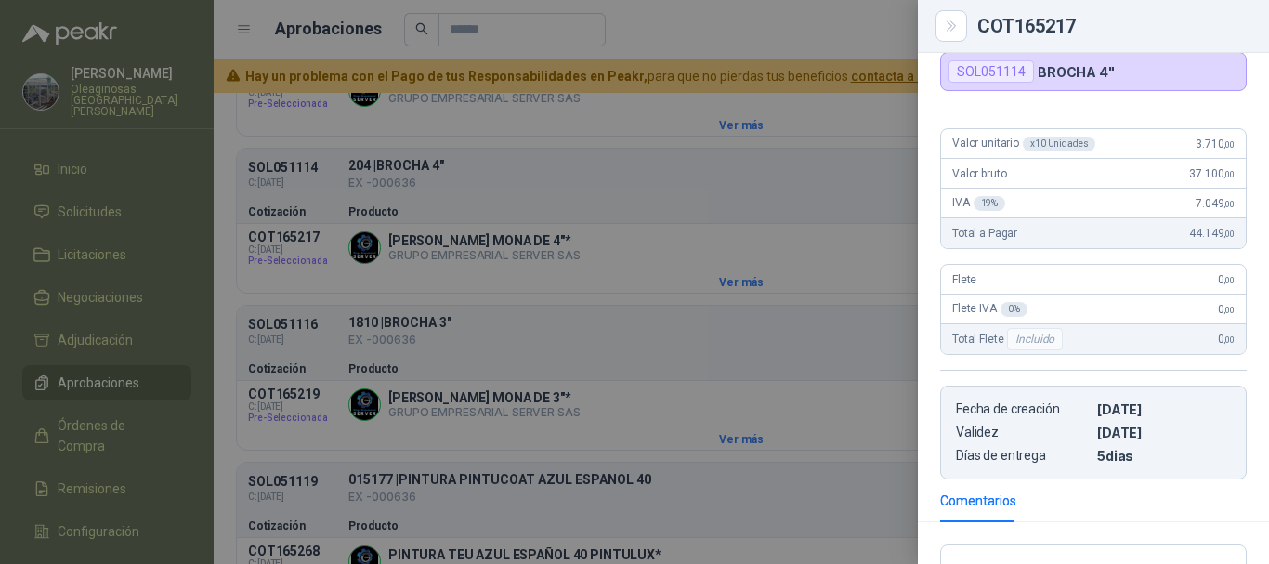
scroll to position [93, 0]
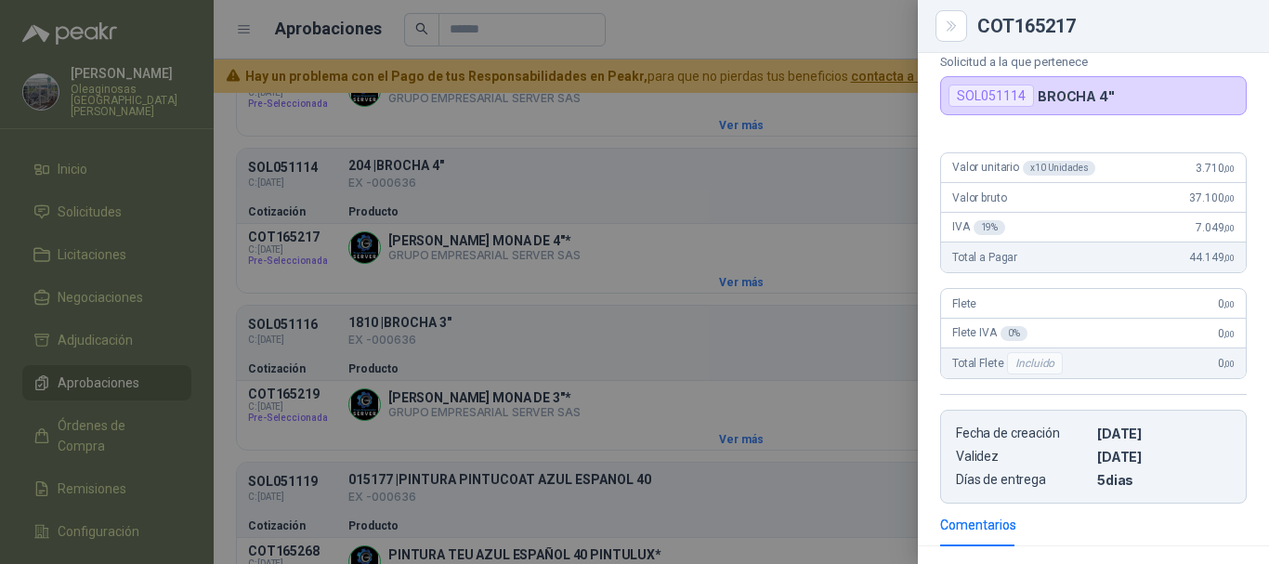
click at [818, 20] on div at bounding box center [634, 282] width 1269 height 564
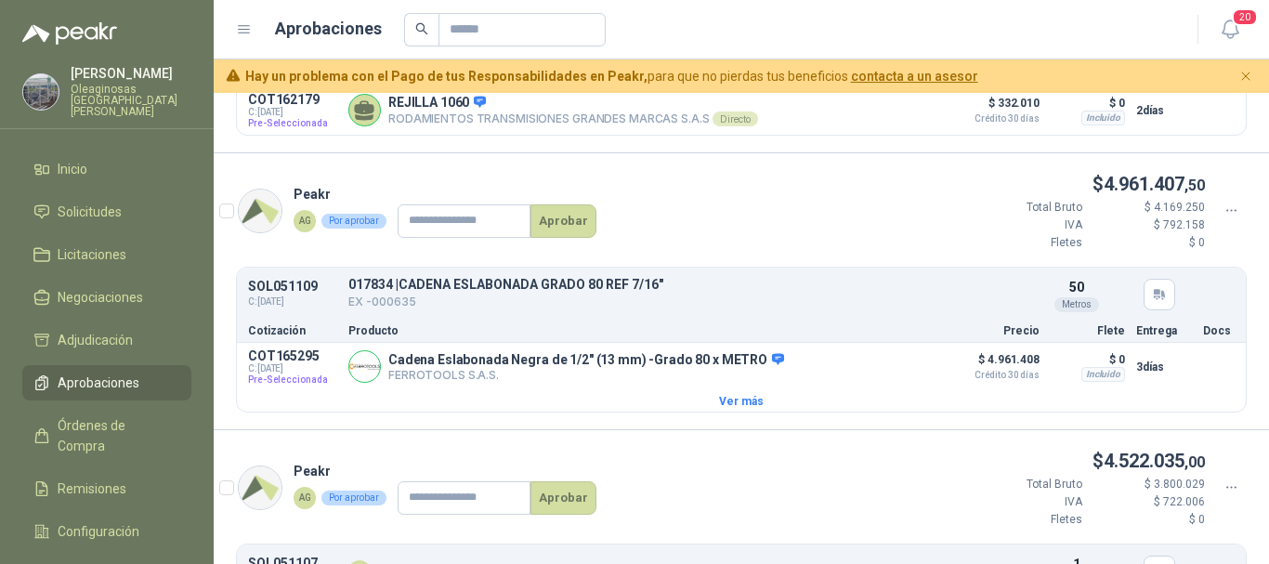
scroll to position [557, 0]
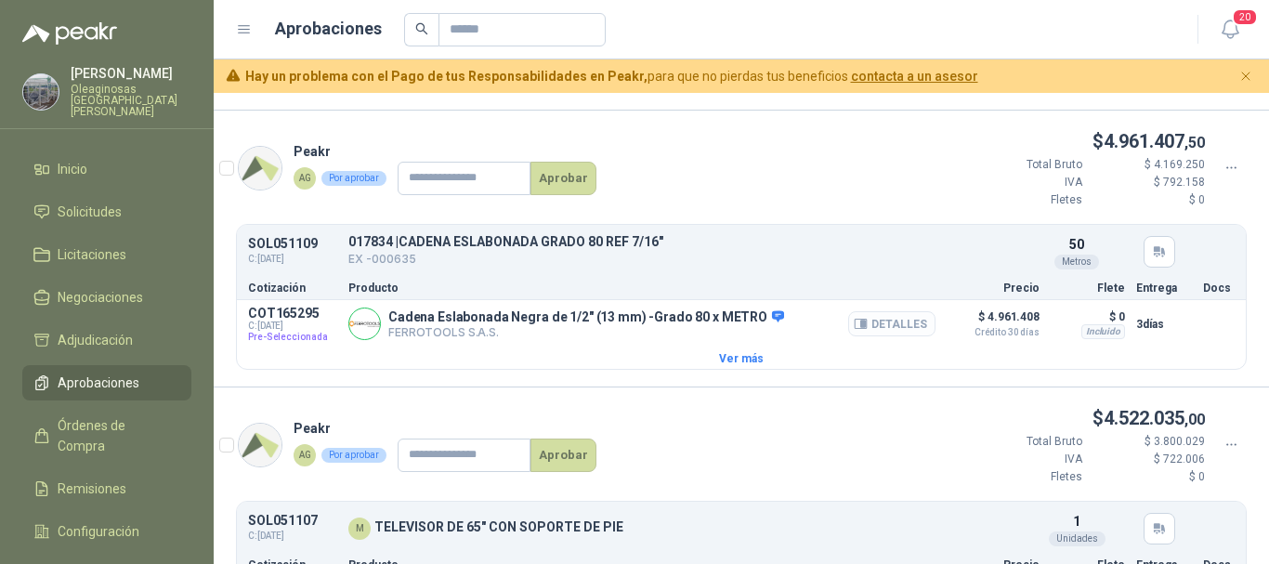
click at [884, 324] on button "Detalles" at bounding box center [891, 323] width 87 height 25
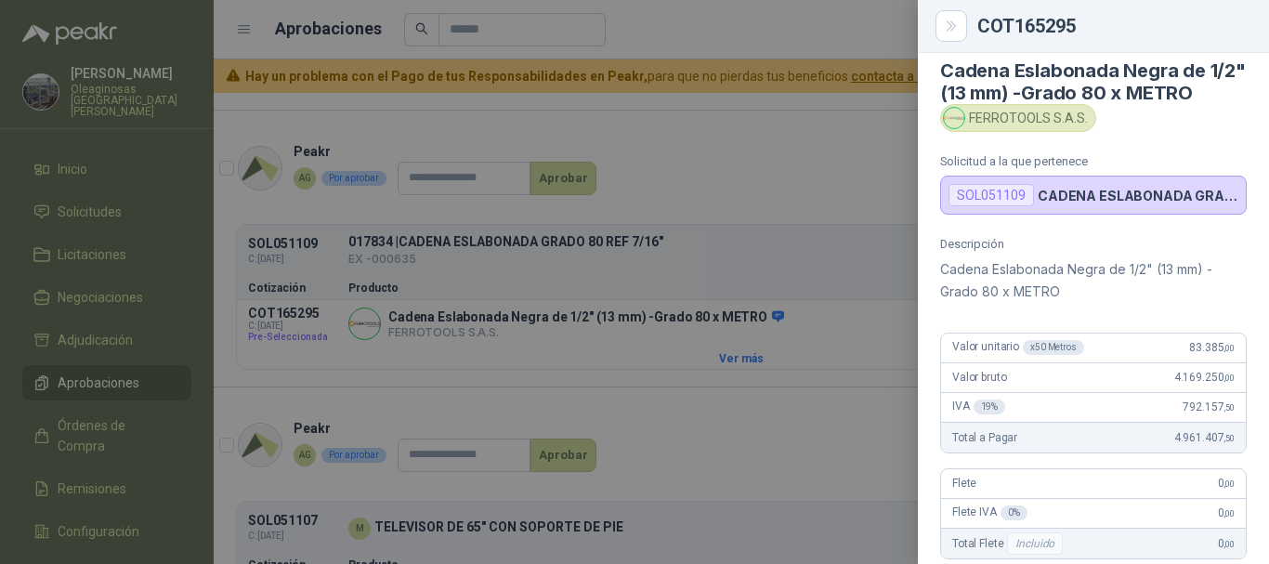
scroll to position [0, 0]
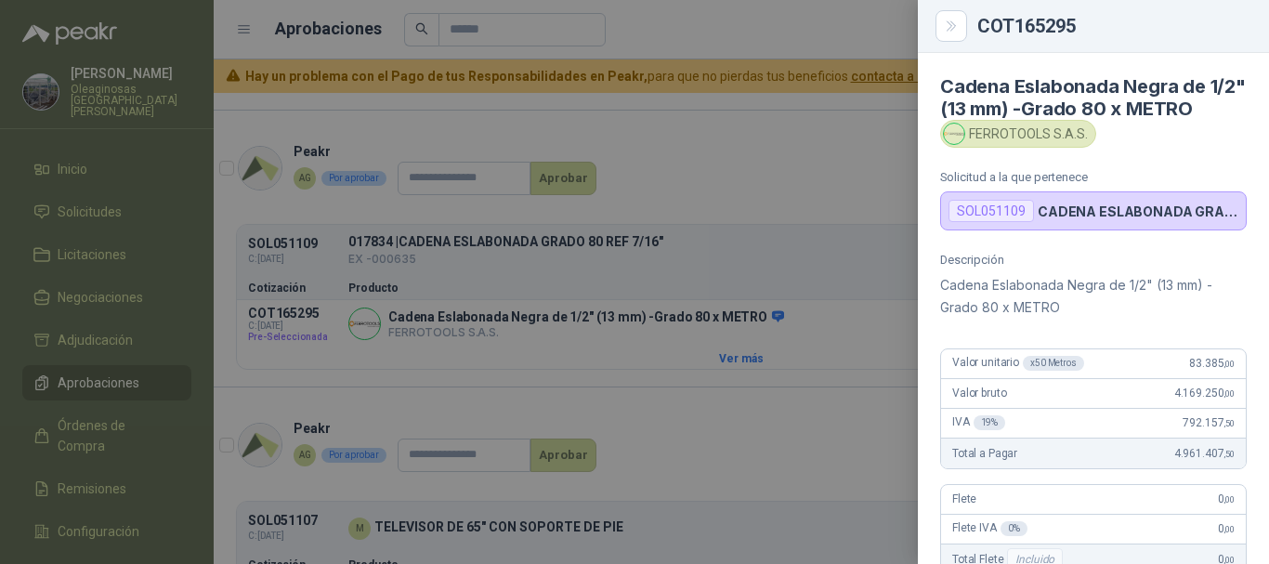
click at [776, 12] on div at bounding box center [634, 282] width 1269 height 564
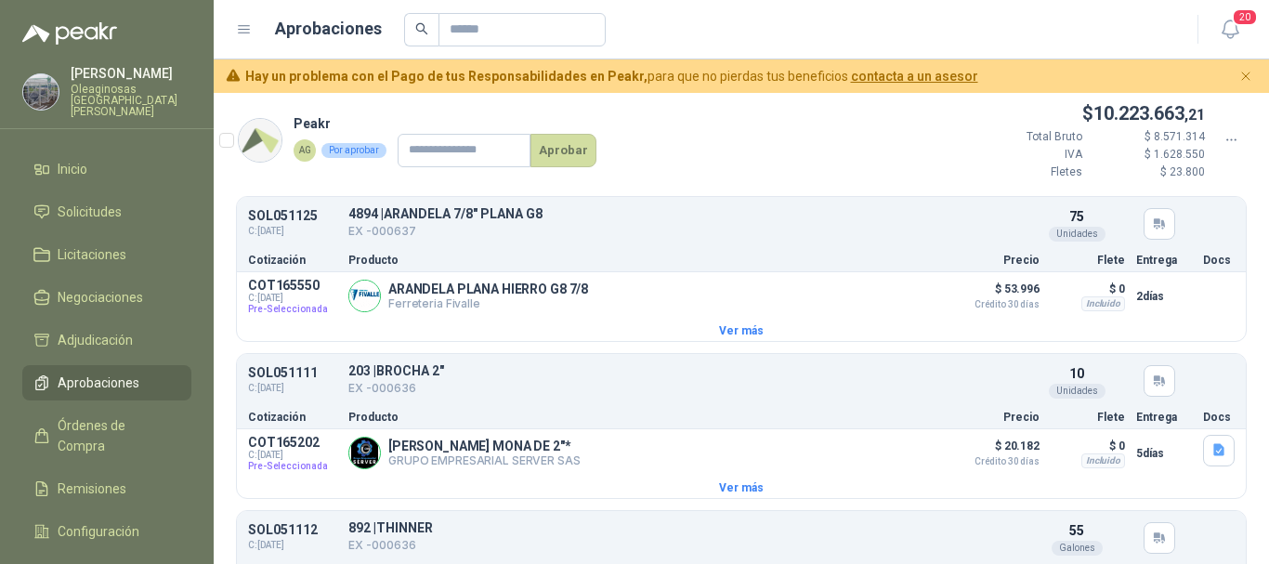
scroll to position [1301, 0]
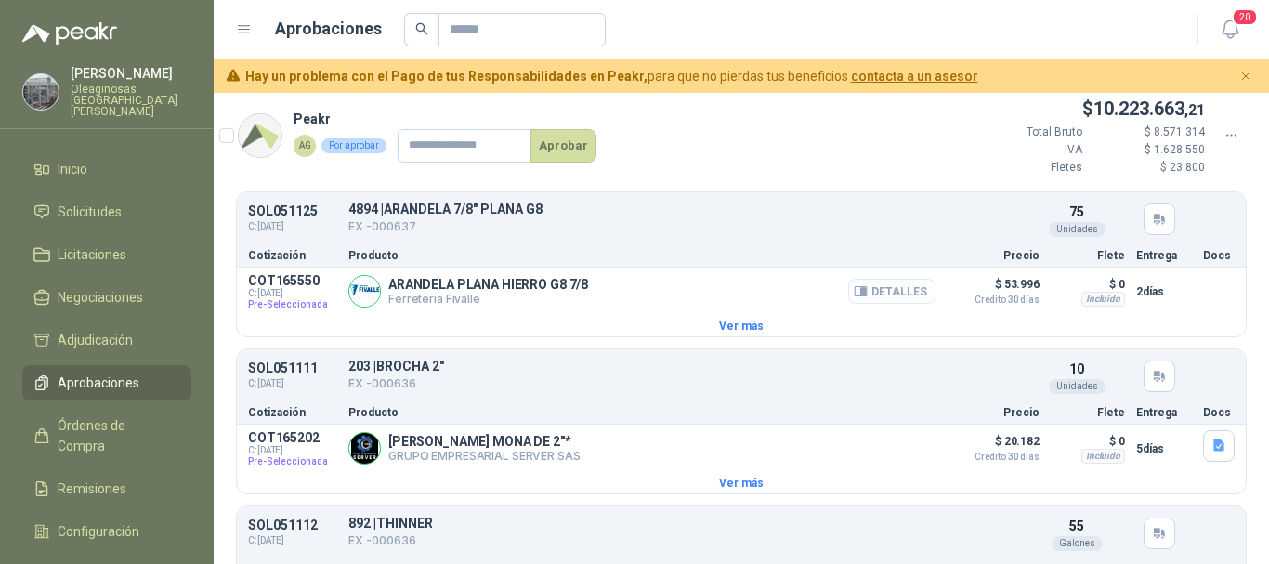
click at [876, 297] on button "Detalles" at bounding box center [891, 291] width 87 height 25
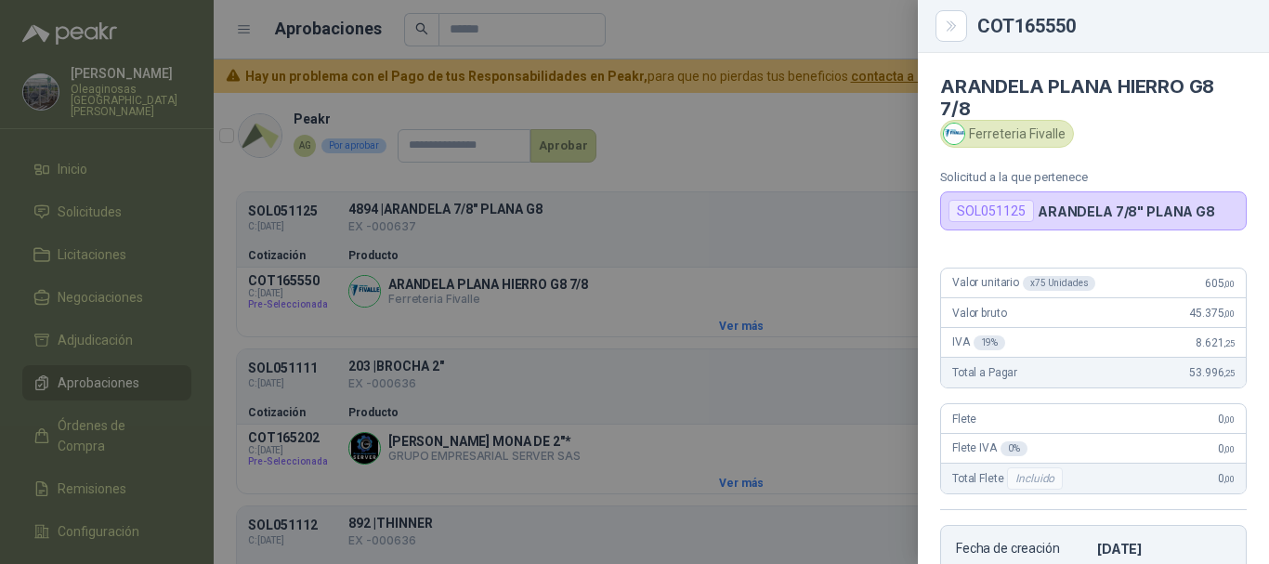
click at [769, 33] on div at bounding box center [634, 282] width 1269 height 564
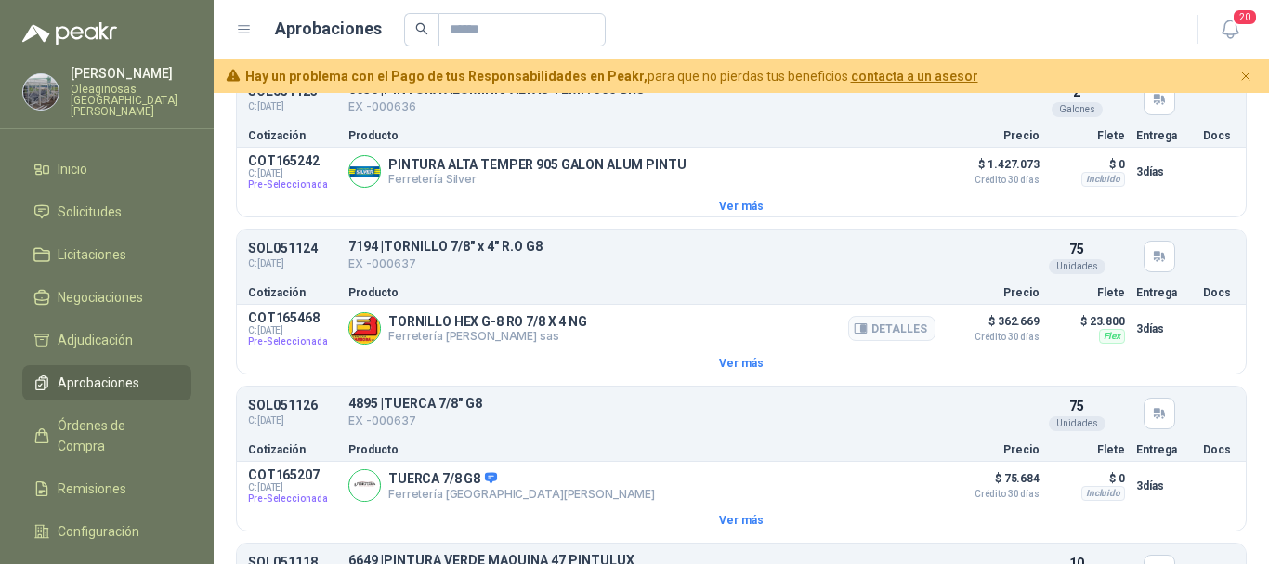
scroll to position [3716, 0]
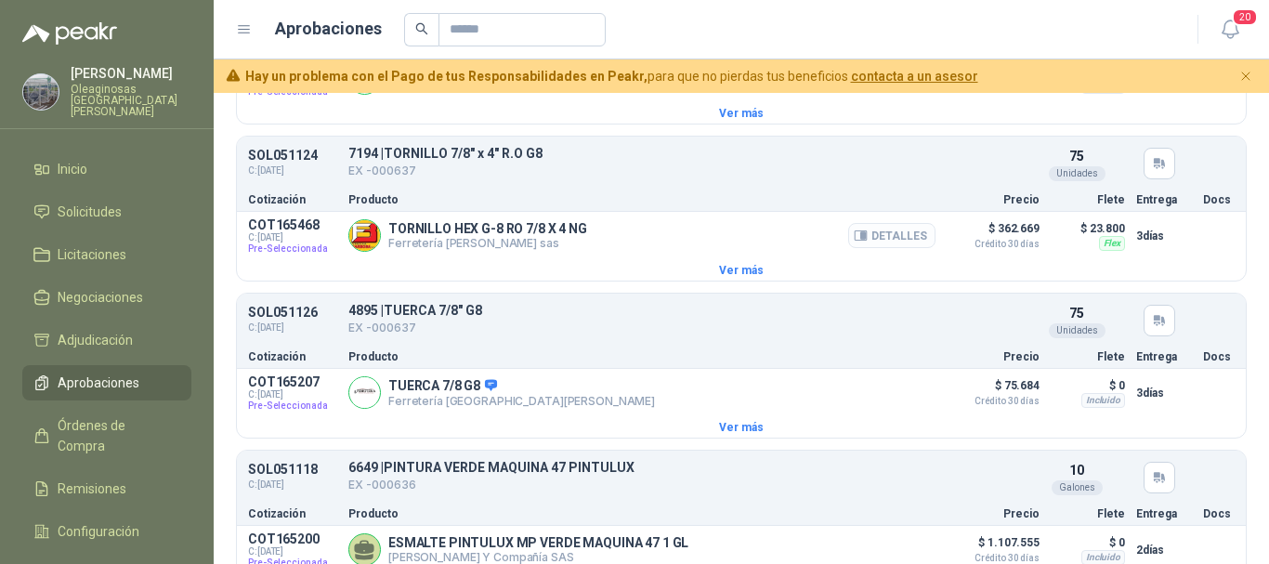
click at [892, 248] on button "Detalles" at bounding box center [891, 235] width 87 height 25
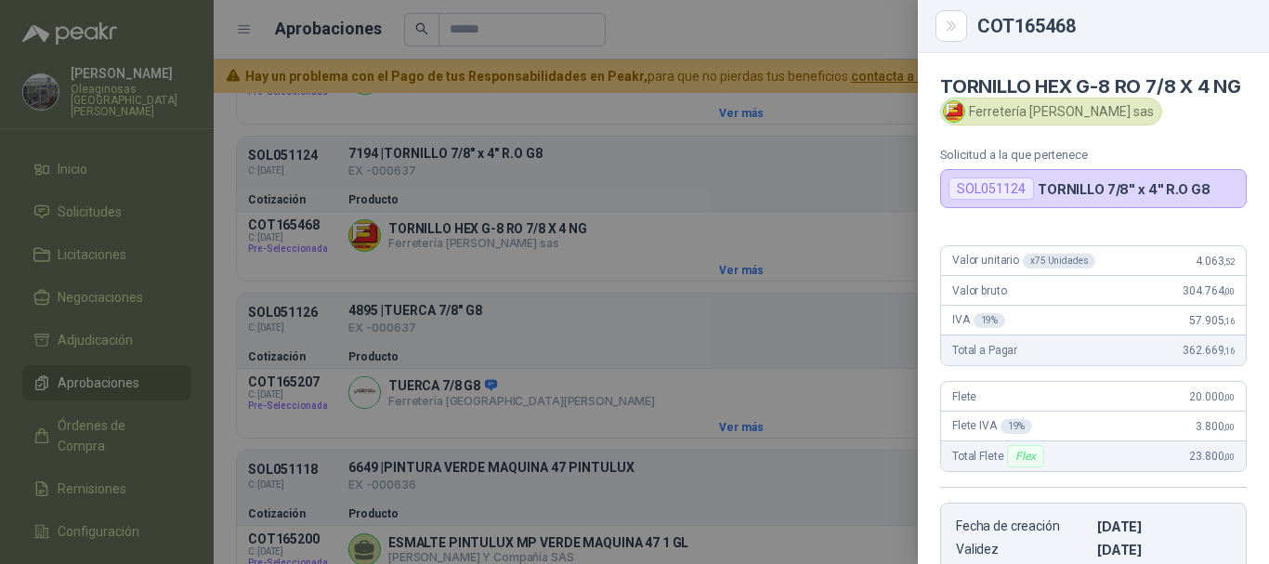
click at [818, 16] on div at bounding box center [634, 282] width 1269 height 564
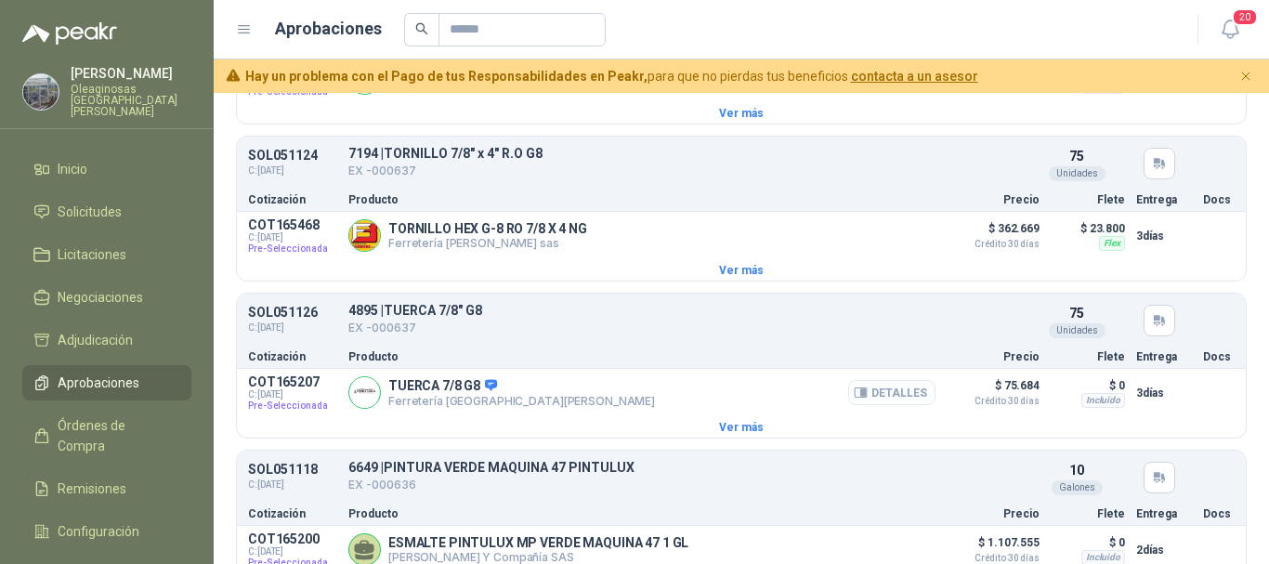
click at [897, 405] on button "Detalles" at bounding box center [891, 392] width 87 height 25
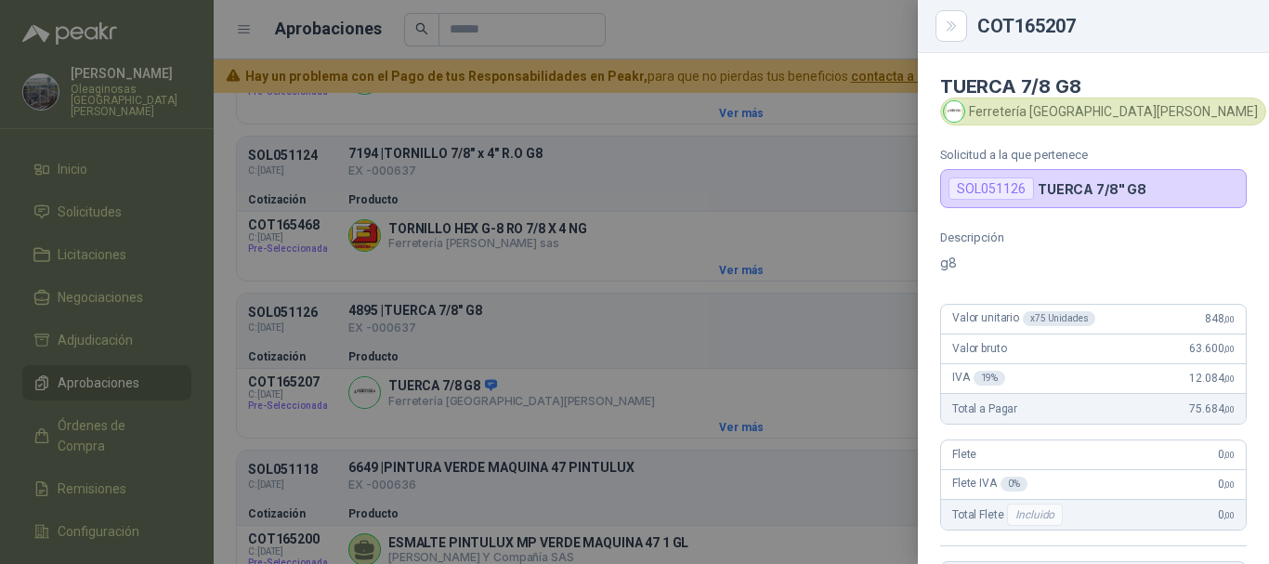
drag, startPoint x: 807, startPoint y: 31, endPoint x: 813, endPoint y: 69, distance: 38.5
click at [807, 32] on div at bounding box center [634, 282] width 1269 height 564
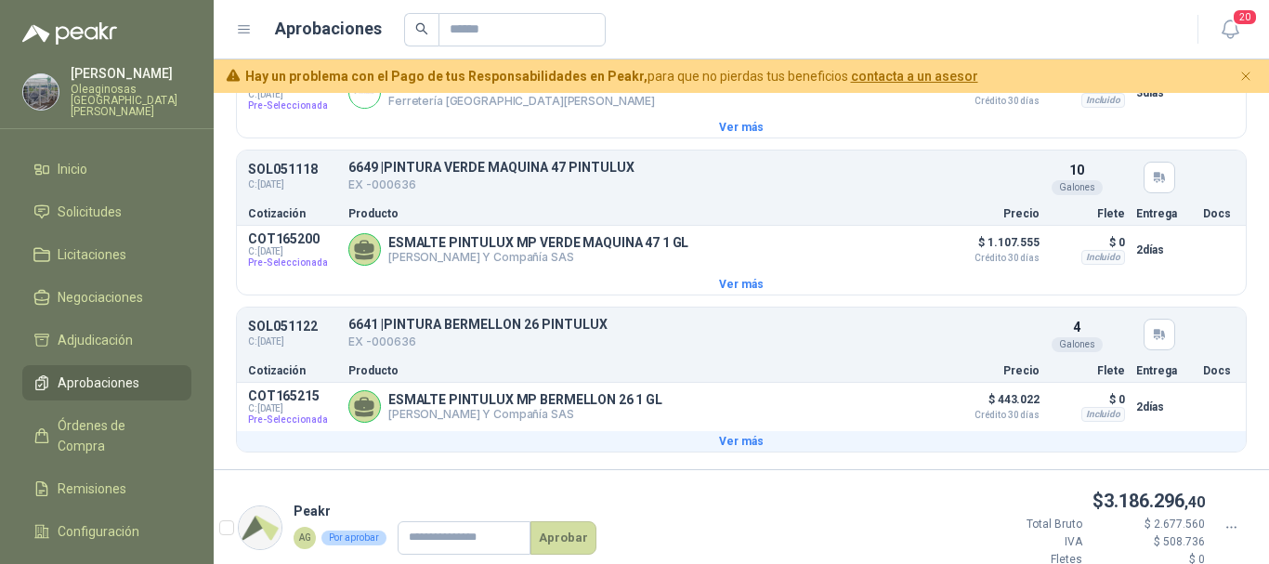
scroll to position [3459, 0]
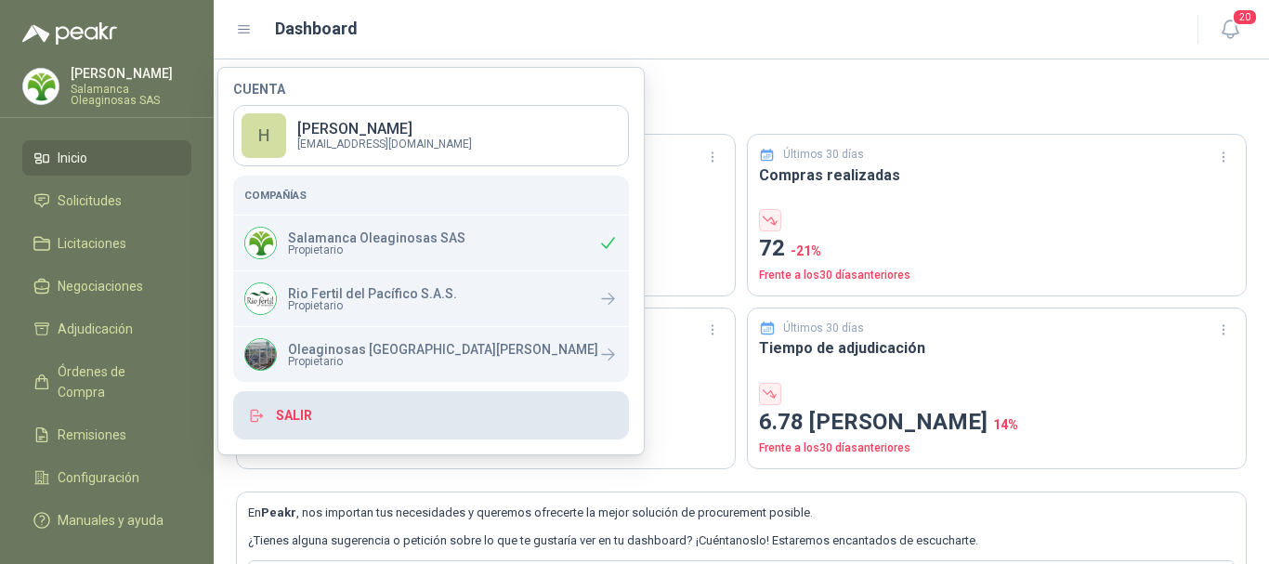
click at [295, 409] on button "Salir" at bounding box center [431, 415] width 396 height 48
